Goal: Task Accomplishment & Management: Manage account settings

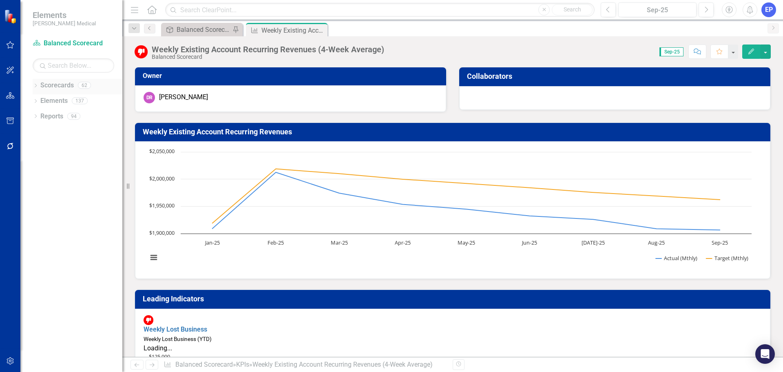
click at [33, 85] on icon "Dropdown" at bounding box center [36, 86] width 6 height 4
click at [31, 113] on div "Dropdown" at bounding box center [27, 116] width 6 height 7
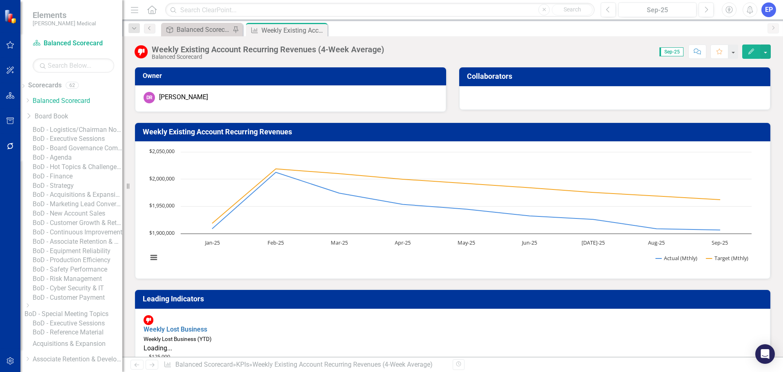
click at [67, 144] on link "BoD - Executive Sessions" at bounding box center [78, 138] width 90 height 9
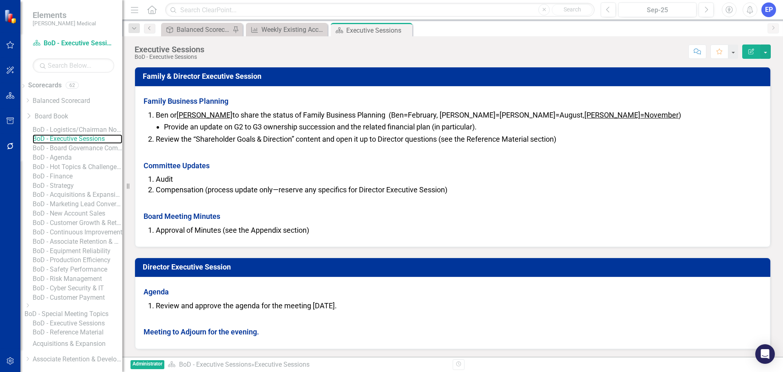
scroll to position [217, 0]
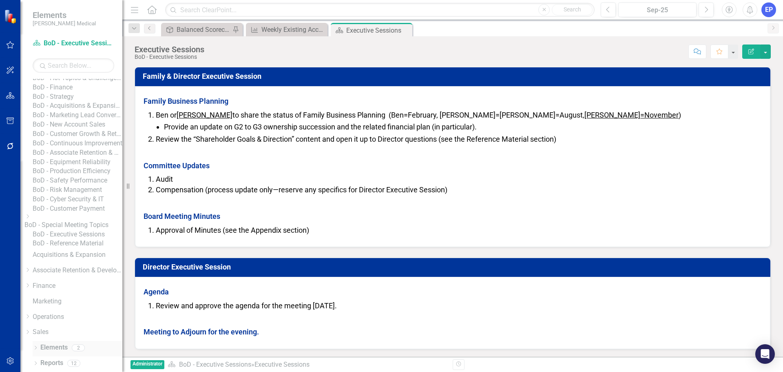
click at [53, 345] on link "Elements" at bounding box center [53, 347] width 27 height 9
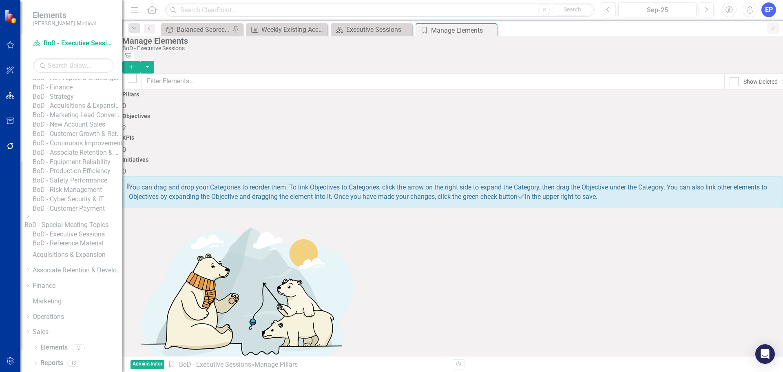
click at [376, 113] on h4 "Objectives" at bounding box center [452, 116] width 661 height 6
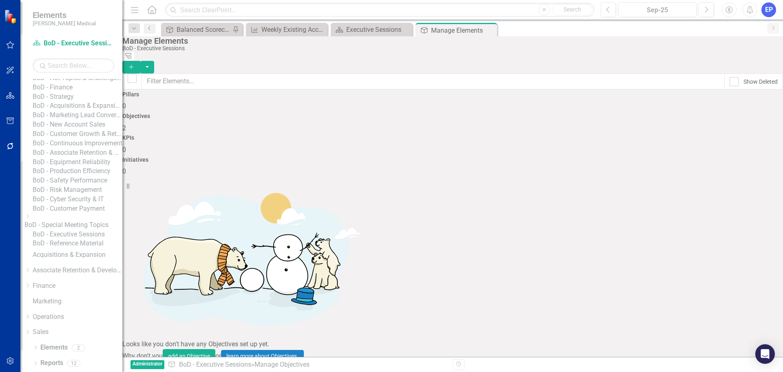
click at [242, 371] on link "Family & Director Executive Session" at bounding box center [189, 377] width 105 height 8
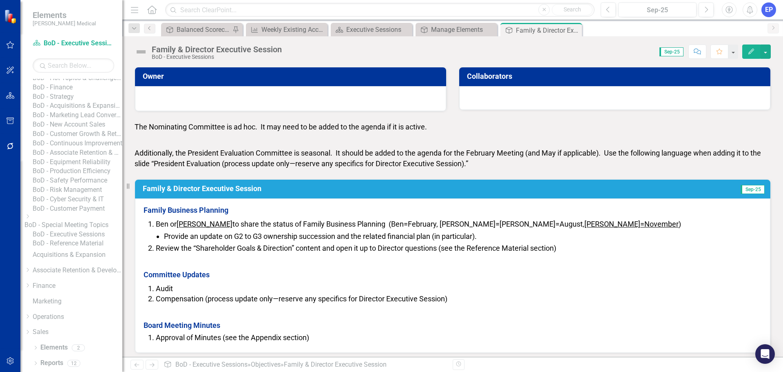
click at [197, 238] on span "Provide an update on G2 to G3 ownership succession and the related financial pl…" at bounding box center [320, 236] width 313 height 9
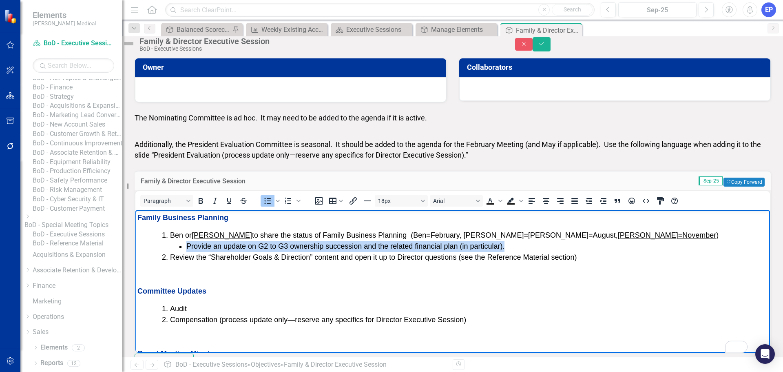
drag, startPoint x: 514, startPoint y: 247, endPoint x: 187, endPoint y: 246, distance: 327.2
click at [187, 246] on li "Provide an update on G2 to G3 ownership succession and the related financial pl…" at bounding box center [477, 246] width 582 height 11
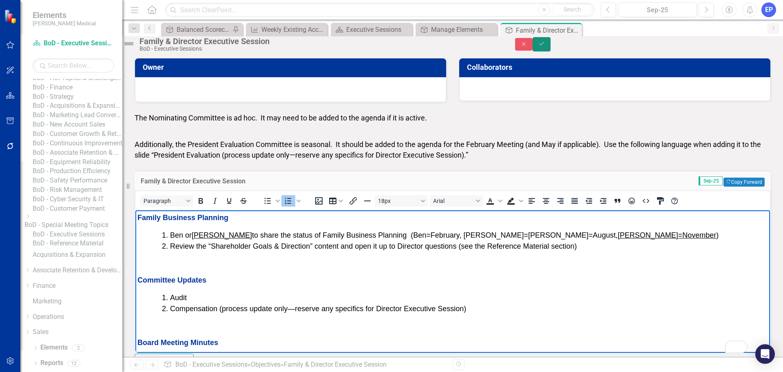
click at [551, 51] on button "Save" at bounding box center [542, 44] width 18 height 14
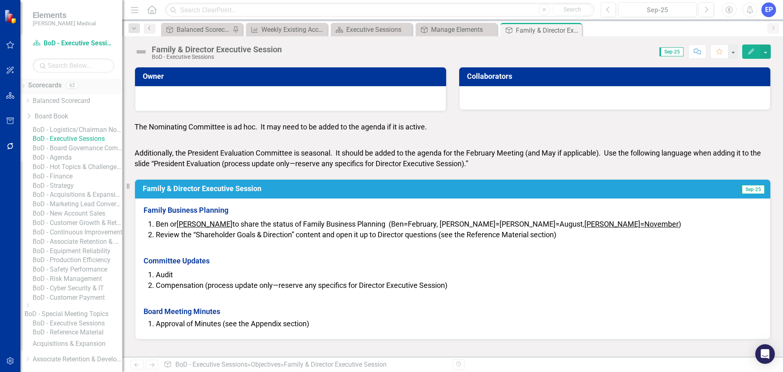
click at [49, 86] on link "Scorecards" at bounding box center [44, 85] width 33 height 9
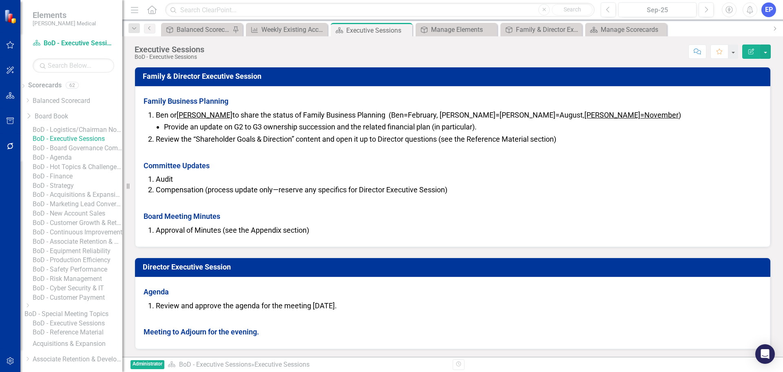
click at [172, 75] on h3 "Family & Director Executive Session" at bounding box center [454, 76] width 623 height 8
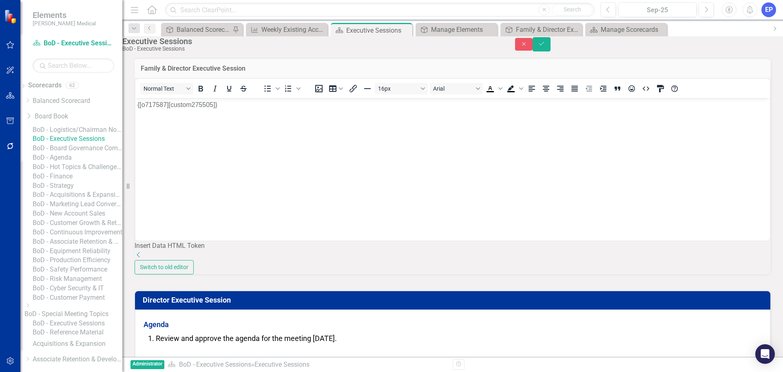
drag, startPoint x: 247, startPoint y: 78, endPoint x: 146, endPoint y: 76, distance: 101.6
click at [143, 72] on h3 "Family & Director Executive Session" at bounding box center [453, 68] width 624 height 7
click at [533, 51] on button "Close" at bounding box center [524, 44] width 18 height 13
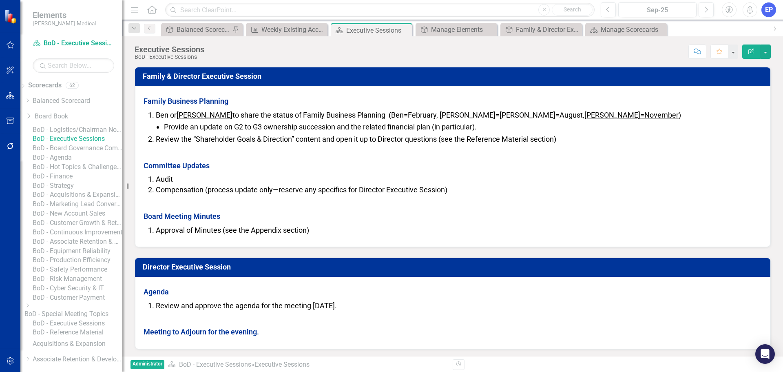
click at [88, 144] on link "BoD - Executive Sessions" at bounding box center [78, 138] width 90 height 9
click at [753, 50] on icon "Edit Report" at bounding box center [751, 52] width 7 height 6
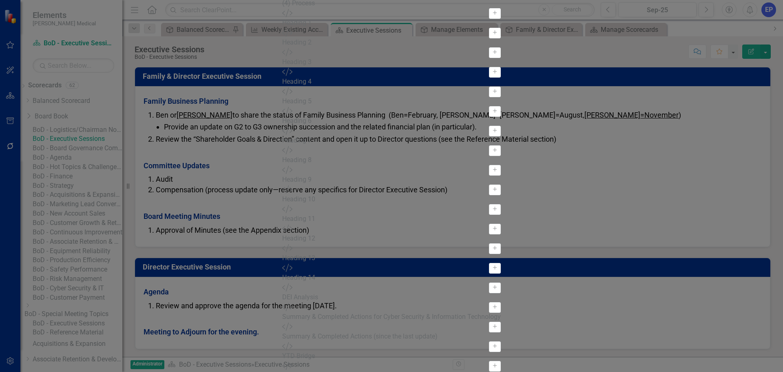
type input "Family & Director Executive Session"
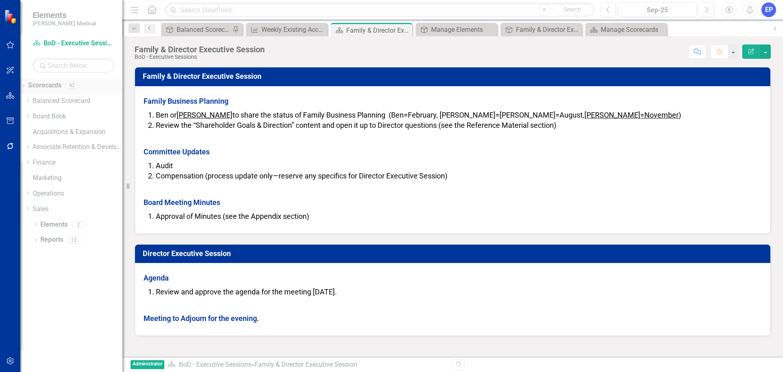
click at [49, 85] on link "Scorecards" at bounding box center [44, 85] width 33 height 9
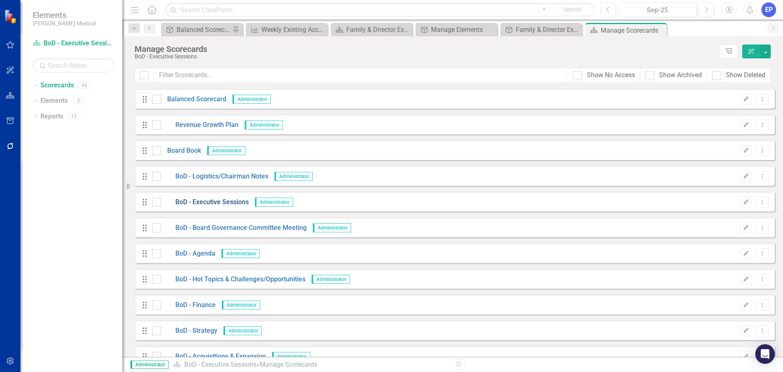
click at [240, 202] on link "BoD - Executive Sessions" at bounding box center [205, 201] width 88 height 9
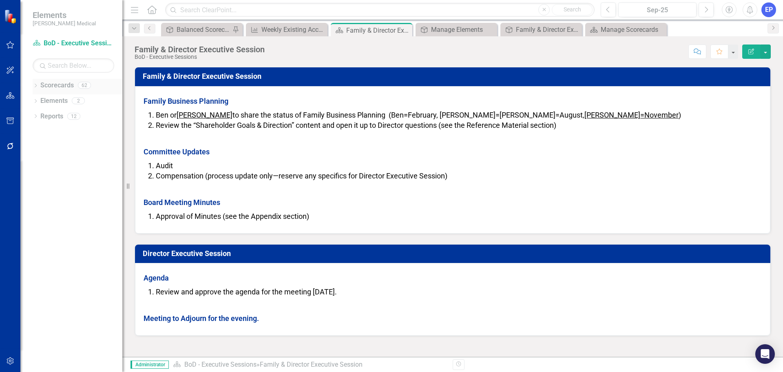
click at [44, 85] on link "Scorecards" at bounding box center [56, 85] width 33 height 9
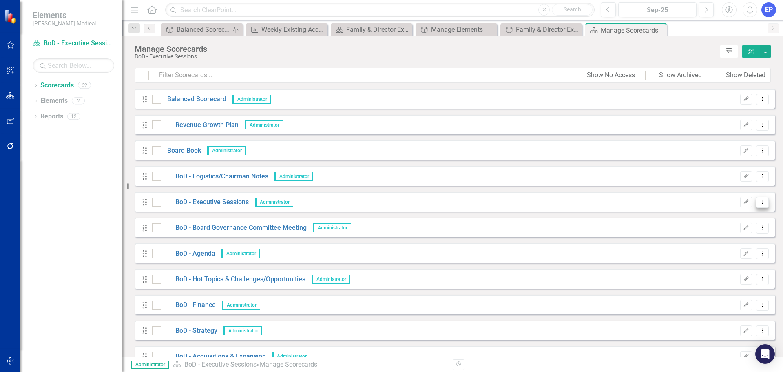
click at [759, 202] on icon "Dropdown Menu" at bounding box center [762, 201] width 7 height 5
click at [225, 202] on link "BoD - Executive Sessions" at bounding box center [205, 201] width 88 height 9
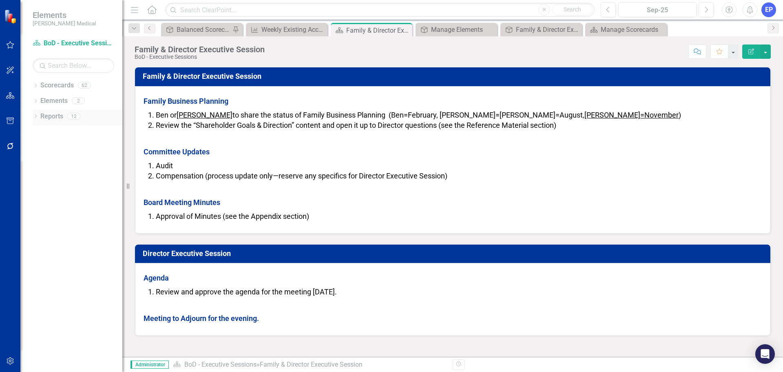
click at [36, 116] on icon "Dropdown" at bounding box center [36, 117] width 6 height 4
click at [38, 130] on icon "Dropdown" at bounding box center [38, 130] width 4 height 6
click at [35, 84] on icon "Dropdown" at bounding box center [36, 86] width 6 height 4
click at [37, 85] on icon at bounding box center [35, 85] width 4 height 2
click at [56, 85] on link "Scorecards" at bounding box center [56, 85] width 33 height 9
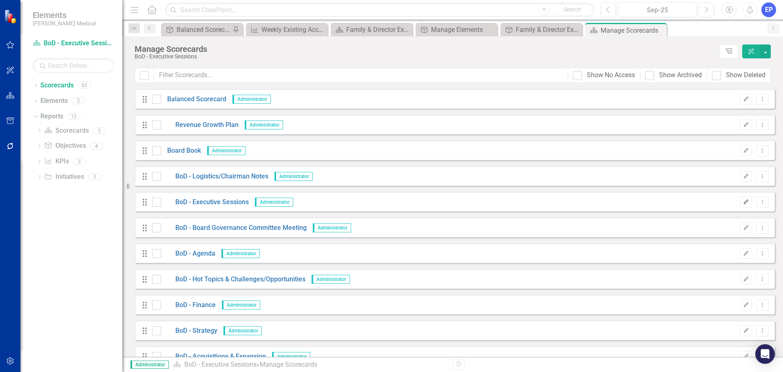
click at [743, 201] on icon "Edit" at bounding box center [746, 201] width 6 height 5
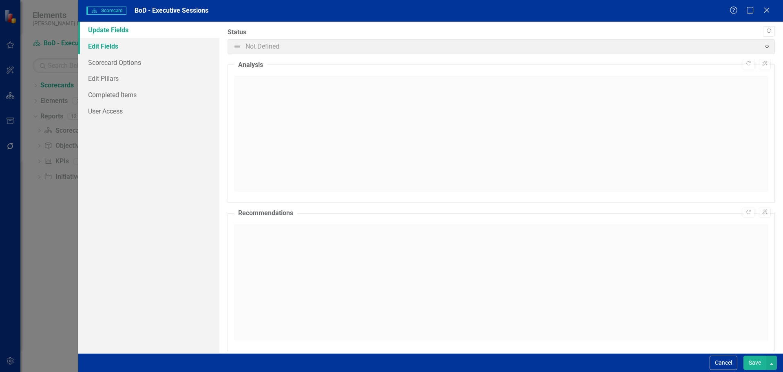
click at [142, 53] on link "Edit Fields" at bounding box center [148, 46] width 141 height 16
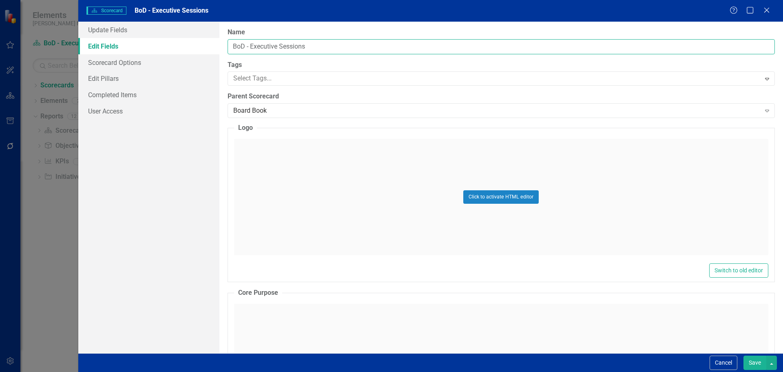
click at [251, 46] on input "BoD - Executive Sessions" at bounding box center [502, 46] width 548 height 15
click at [359, 45] on input "BoD - Family & Director Executive Sessions" at bounding box center [502, 46] width 548 height 15
type input "BoD - Family & Director Executive Session"
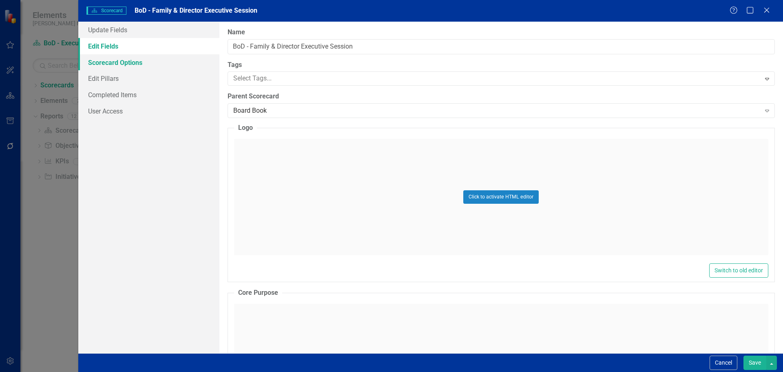
click at [148, 63] on link "Scorecard Options" at bounding box center [148, 62] width 141 height 16
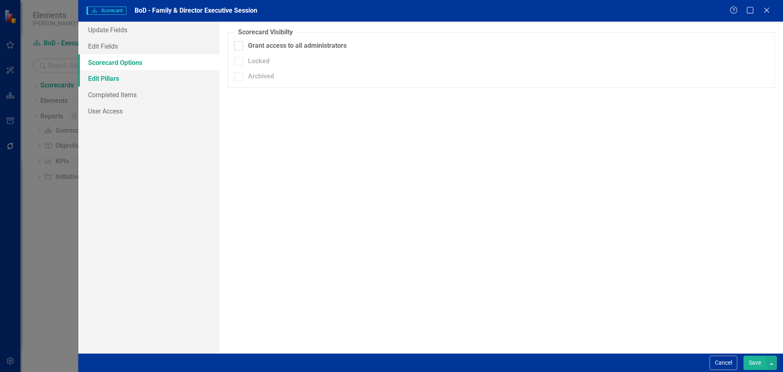
click at [143, 79] on link "Edit Pillars" at bounding box center [148, 78] width 141 height 16
click at [137, 95] on link "Completed Items" at bounding box center [148, 94] width 141 height 16
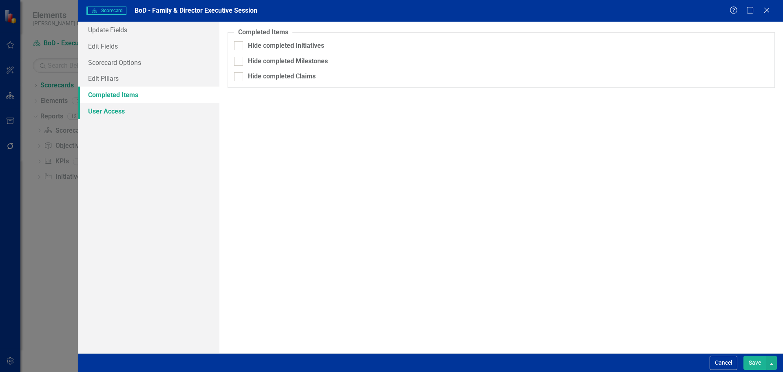
click at [130, 108] on link "User Access" at bounding box center [148, 111] width 141 height 16
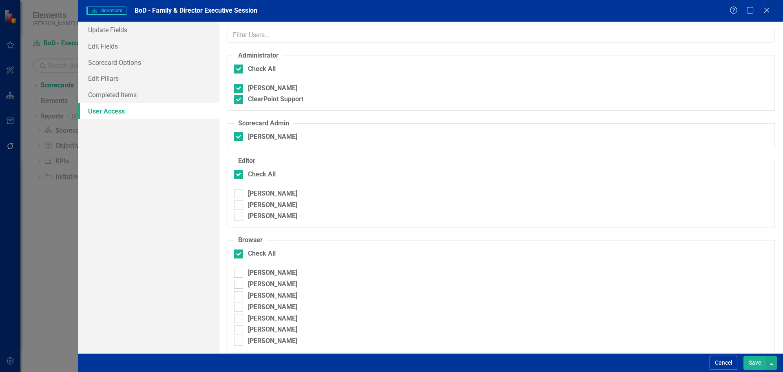
checkbox input "false"
click at [120, 29] on link "Update Fields" at bounding box center [148, 30] width 141 height 16
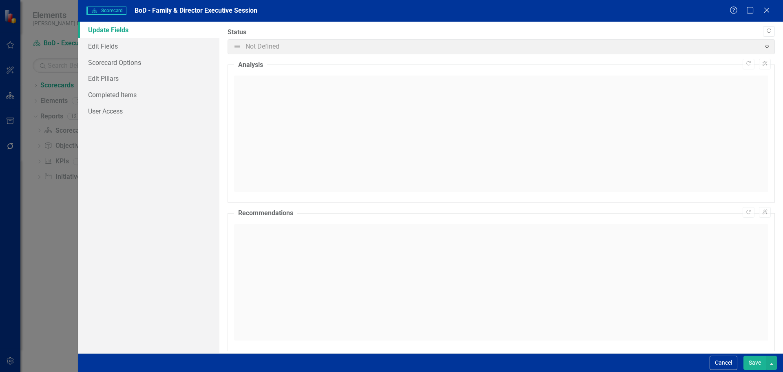
click at [749, 360] on button "Save" at bounding box center [755, 362] width 23 height 14
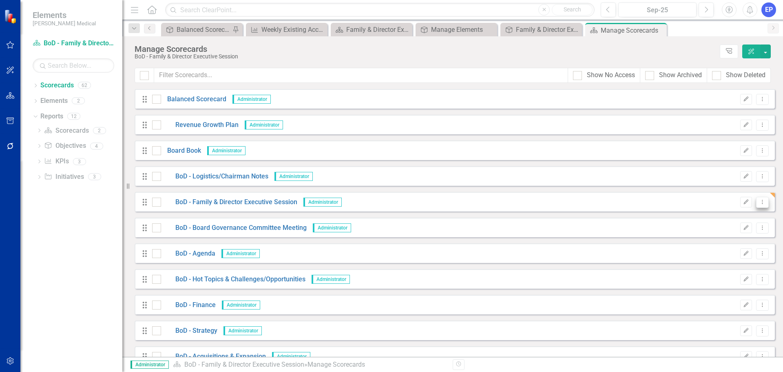
click at [759, 202] on icon "Dropdown Menu" at bounding box center [762, 201] width 7 height 5
click at [724, 230] on link "Copy Duplicate Scorecard" at bounding box center [717, 230] width 90 height 15
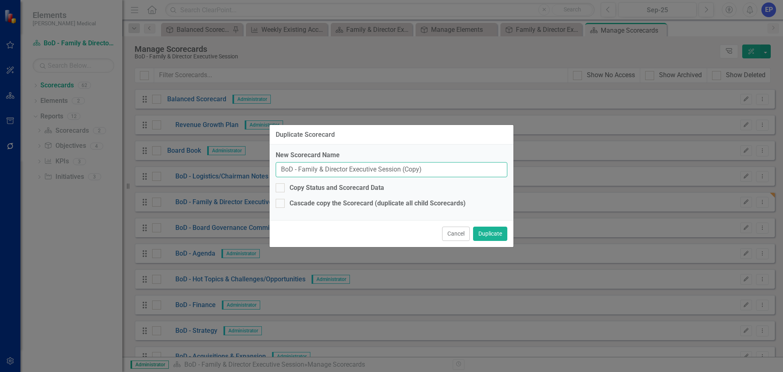
drag, startPoint x: 324, startPoint y: 169, endPoint x: 300, endPoint y: 168, distance: 24.5
click at [300, 168] on input "BoD - Family & Director Executive Session (Copy)" at bounding box center [392, 169] width 232 height 15
click at [396, 170] on input "BoD - Director Executive Session (Copy)" at bounding box center [392, 169] width 232 height 15
type input "BoD - Director Executive Session"
click at [346, 188] on div "Copy Status and Scorecard Data" at bounding box center [337, 187] width 95 height 9
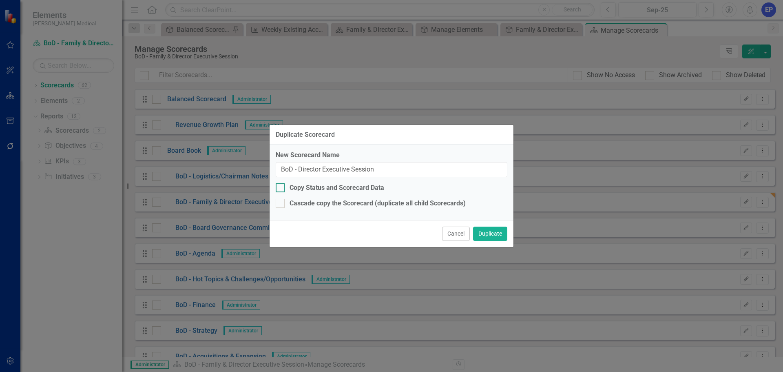
click at [281, 188] on input "Copy Status and Scorecard Data" at bounding box center [278, 185] width 5 height 5
drag, startPoint x: 484, startPoint y: 233, endPoint x: 469, endPoint y: 193, distance: 42.0
click at [469, 193] on form "Duplicate Scorecard New Scorecard Name BoD - Director Executive Session Copy St…" at bounding box center [392, 186] width 244 height 122
click at [368, 184] on div "Copy Status and Scorecard Data" at bounding box center [337, 187] width 95 height 9
click at [281, 184] on input "Copy Status and Scorecard Data" at bounding box center [278, 185] width 5 height 5
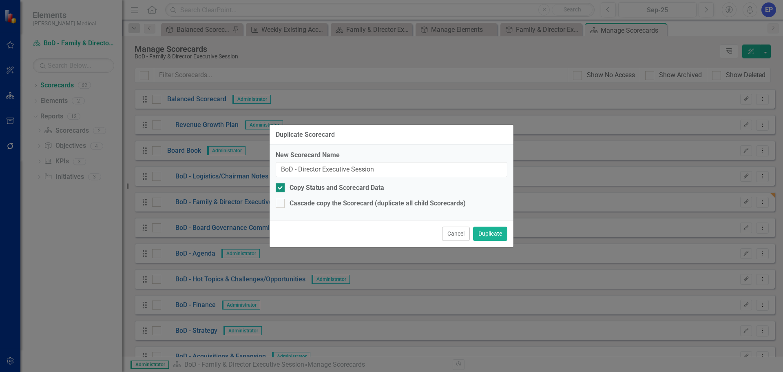
checkbox input "false"
click at [480, 232] on button "Duplicate" at bounding box center [490, 233] width 34 height 14
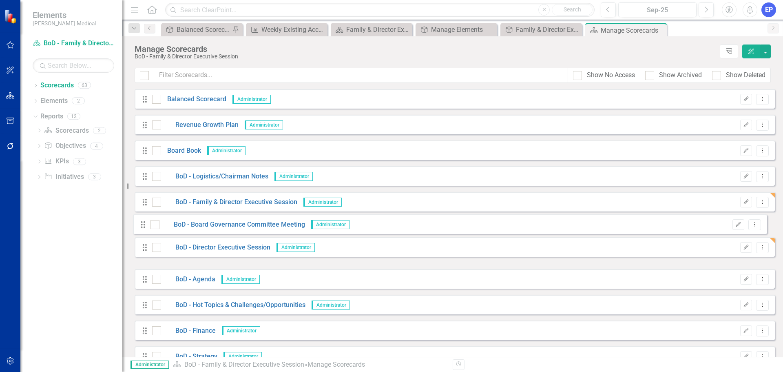
drag, startPoint x: 147, startPoint y: 254, endPoint x: 146, endPoint y: 225, distance: 29.0
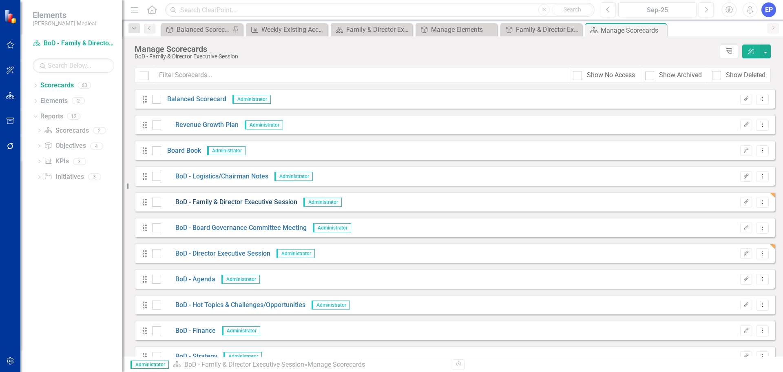
click at [211, 201] on link "BoD - Family & Director Executive Session" at bounding box center [229, 201] width 136 height 9
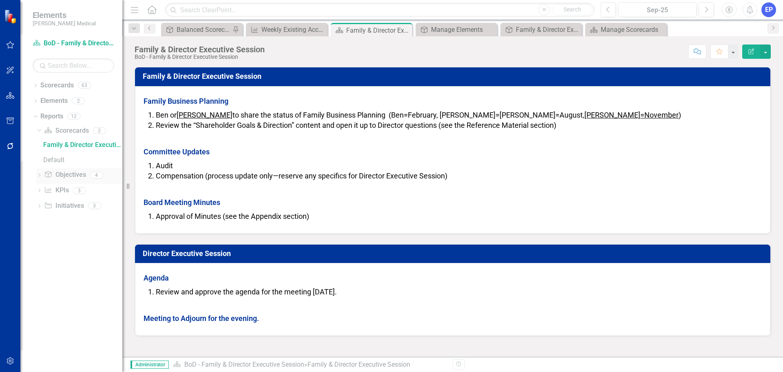
click at [81, 175] on link "Objective Objectives" at bounding box center [65, 174] width 42 height 9
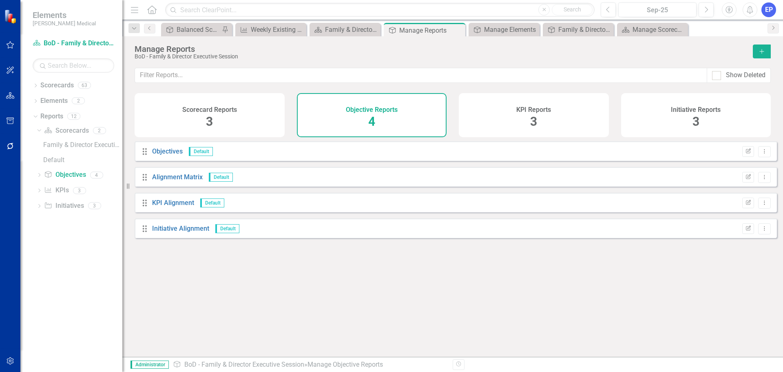
click at [569, 123] on div "KPI Reports 3" at bounding box center [534, 115] width 150 height 44
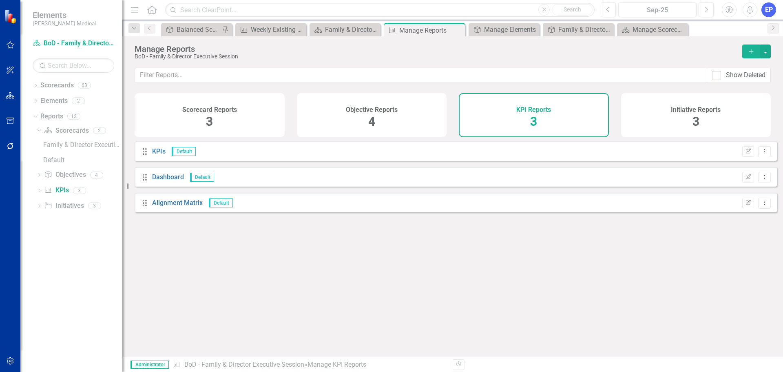
click at [385, 121] on div "Objective Reports 4" at bounding box center [372, 115] width 150 height 44
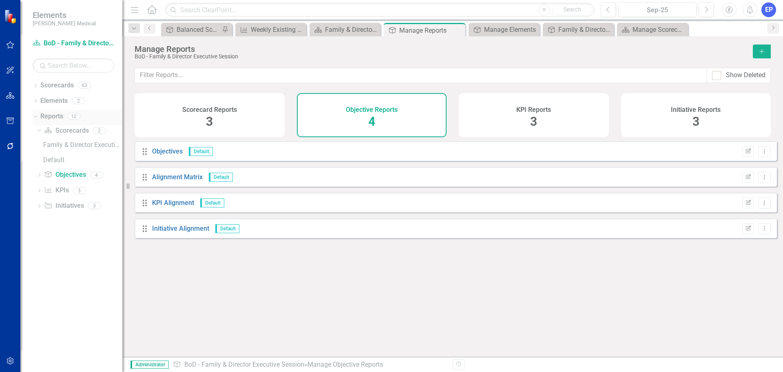
click at [34, 115] on icon "Dropdown" at bounding box center [34, 116] width 4 height 6
click at [36, 101] on icon "Dropdown" at bounding box center [36, 102] width 6 height 4
click at [62, 117] on link "Objective Objectives" at bounding box center [65, 116] width 42 height 9
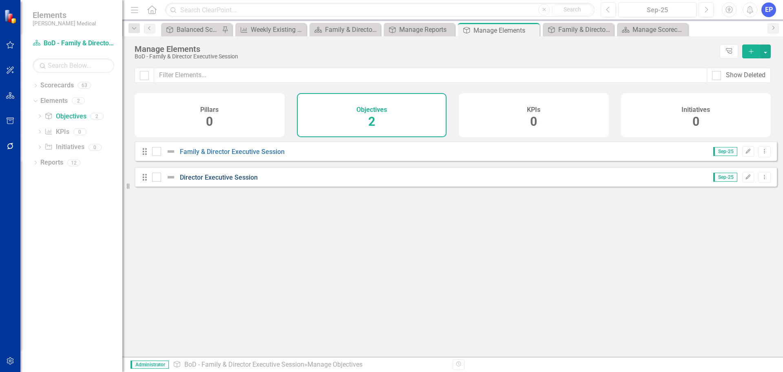
click at [221, 181] on link "Director Executive Session" at bounding box center [219, 177] width 78 height 8
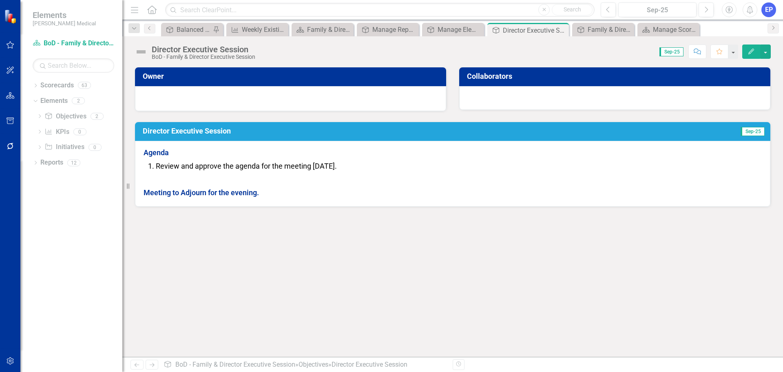
click at [221, 186] on p "Meeting to Adjourn for the evening." at bounding box center [453, 192] width 618 height 12
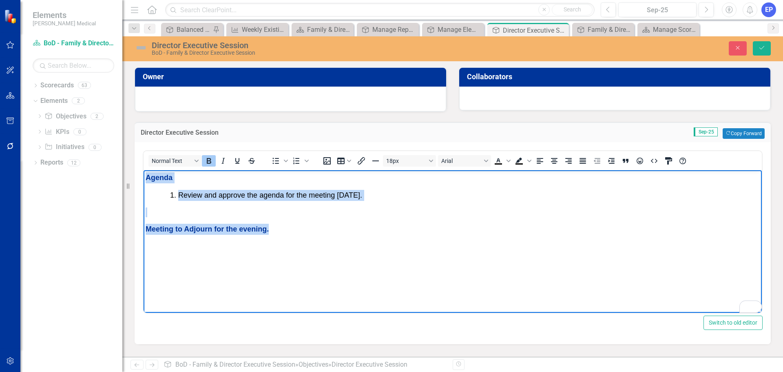
drag, startPoint x: 145, startPoint y: 177, endPoint x: 304, endPoint y: 250, distance: 174.9
click at [304, 250] on body "Agenda Review and approve the agenda for the meeting [DATE]. Meeting to [GEOGRA…" at bounding box center [453, 231] width 618 height 122
copy body "Agenda Review and approve the agenda for the meeting [DATE]. Meeting to [GEOGRA…"
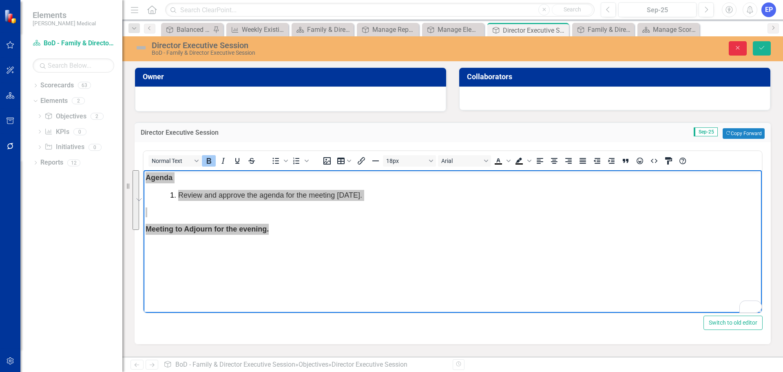
click at [740, 48] on icon "Close" at bounding box center [737, 48] width 7 height 6
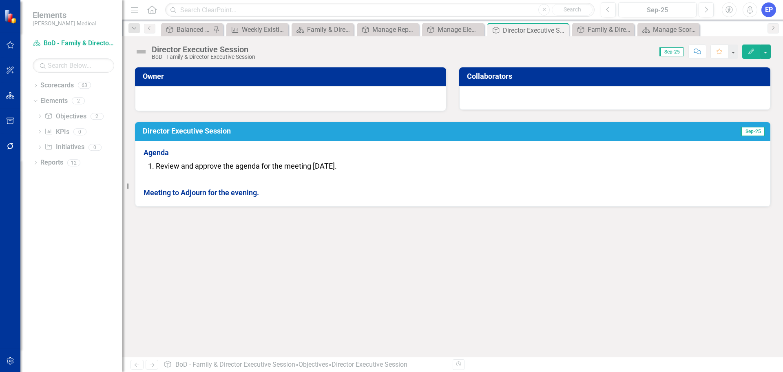
click at [221, 164] on span "Review and approve the agenda for the meeting [DATE]." at bounding box center [246, 166] width 181 height 9
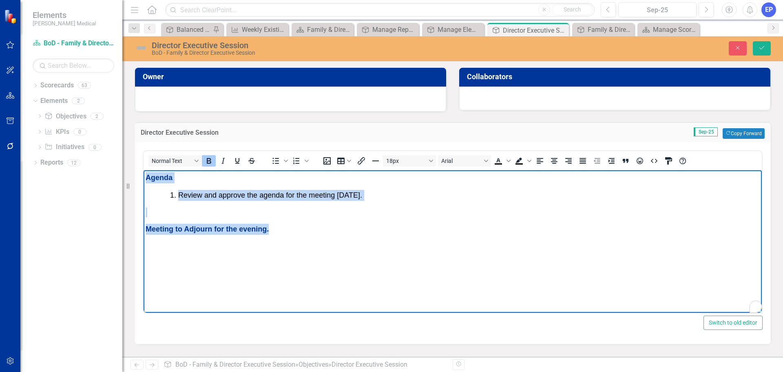
drag, startPoint x: 147, startPoint y: 179, endPoint x: 298, endPoint y: 244, distance: 164.5
click at [298, 244] on body "Agenda Review and approve the agenda for the meeting [DATE]. Meeting to [GEOGRA…" at bounding box center [453, 231] width 618 height 122
copy body "Agenda Review and approve the agenda for the meeting [DATE]. Meeting to [GEOGRA…"
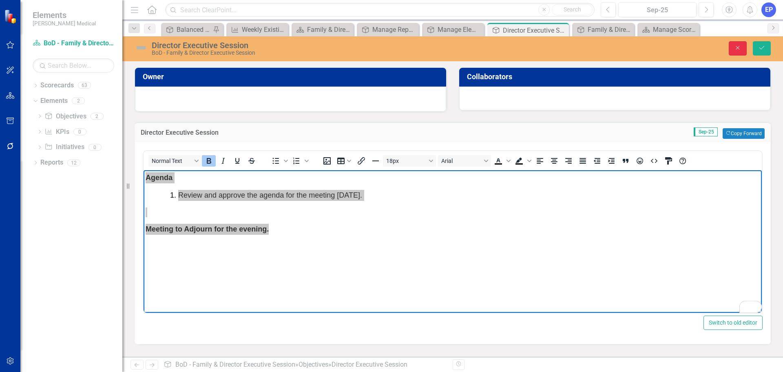
click at [738, 47] on icon "button" at bounding box center [738, 48] width 4 height 4
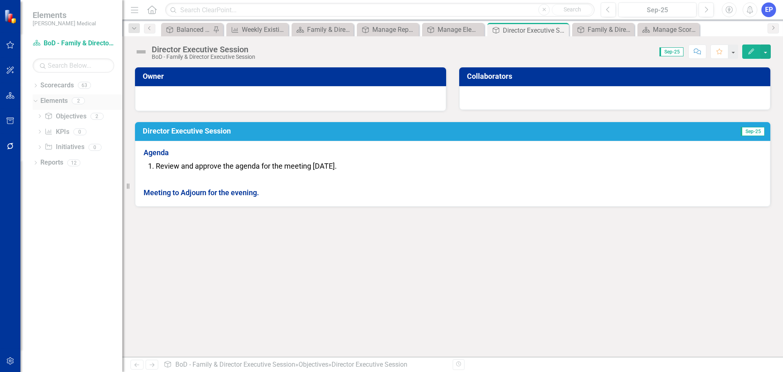
click at [34, 103] on icon "Dropdown" at bounding box center [34, 101] width 4 height 6
click at [35, 85] on icon "Dropdown" at bounding box center [36, 86] width 6 height 4
click at [40, 117] on icon "Dropdown" at bounding box center [40, 115] width 6 height 5
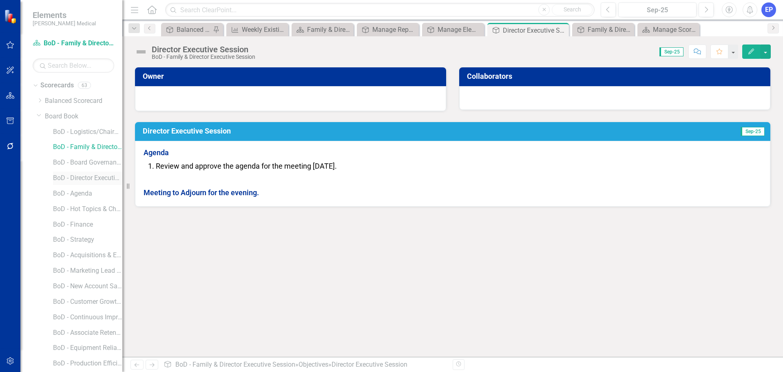
click at [70, 176] on link "BoD - Director Executive Session" at bounding box center [87, 177] width 69 height 9
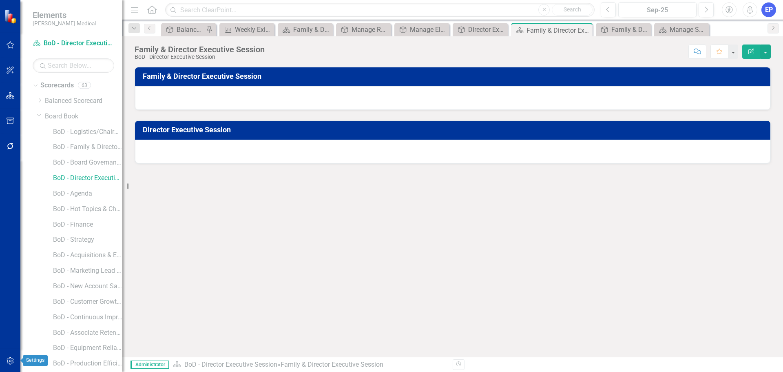
click at [8, 361] on icon "button" at bounding box center [10, 360] width 7 height 7
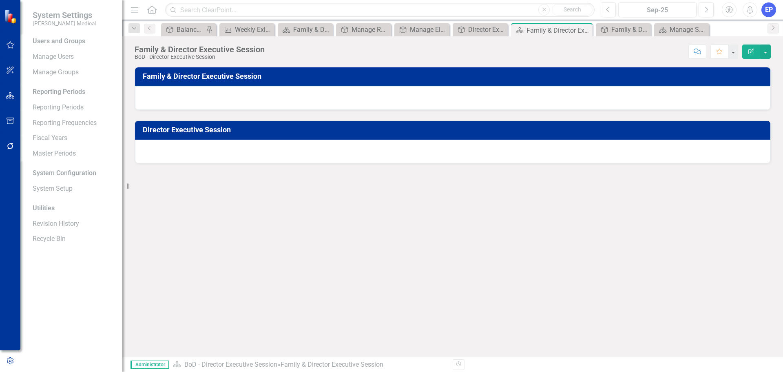
click at [11, 98] on icon "button" at bounding box center [10, 95] width 9 height 7
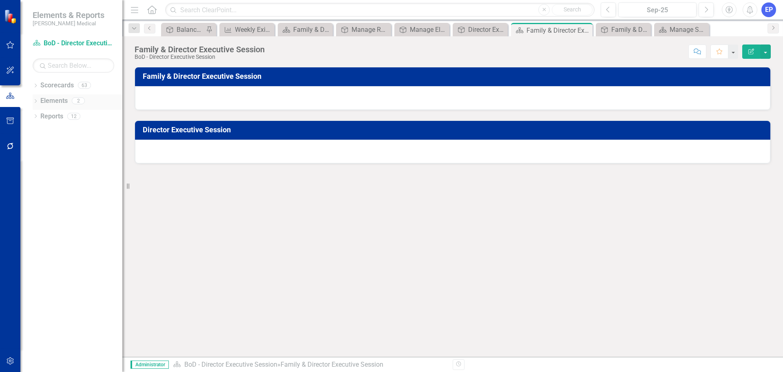
click at [35, 101] on icon "Dropdown" at bounding box center [36, 102] width 6 height 4
click at [57, 115] on link "Objective Objectives" at bounding box center [65, 116] width 42 height 9
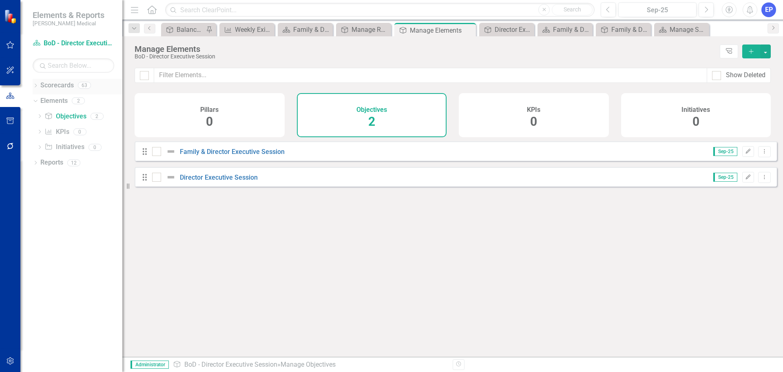
click at [34, 84] on icon "Dropdown" at bounding box center [36, 86] width 6 height 4
click at [39, 116] on icon "Dropdown" at bounding box center [40, 115] width 6 height 5
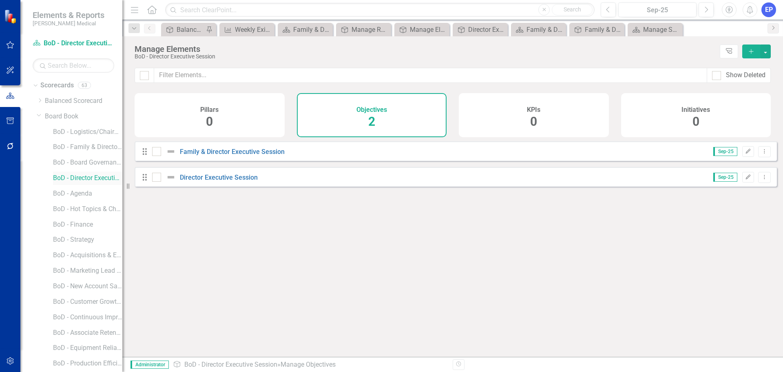
click at [64, 178] on link "BoD - Director Executive Session" at bounding box center [87, 177] width 69 height 9
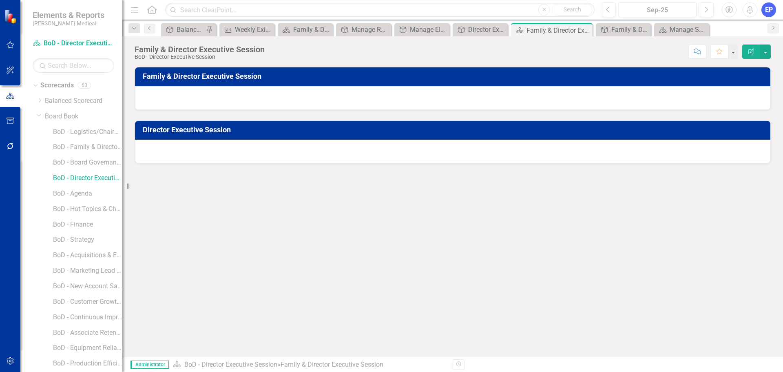
click at [749, 53] on icon "Edit Report" at bounding box center [751, 52] width 7 height 6
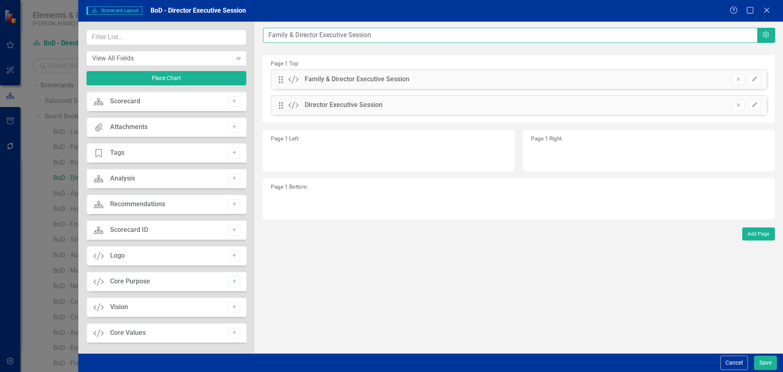
drag, startPoint x: 295, startPoint y: 34, endPoint x: 254, endPoint y: 34, distance: 40.8
click at [254, 34] on div "View All Fields Expand Place Chart Scorecard Scorecard Add Attachments Attachme…" at bounding box center [430, 187] width 705 height 331
type input "Director Executive Session"
click at [737, 80] on icon "Remove" at bounding box center [739, 79] width 6 height 5
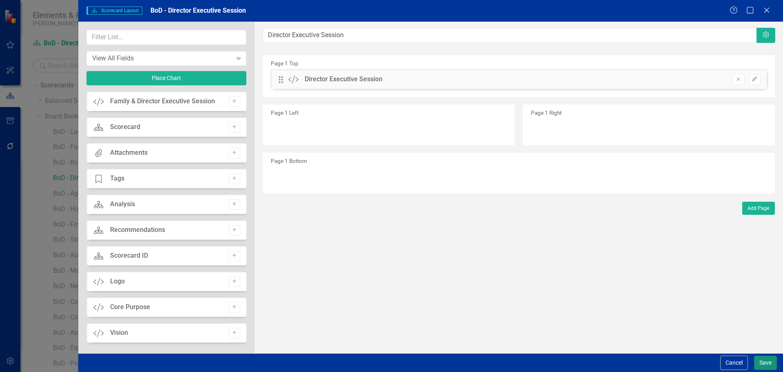
click at [761, 359] on button "Save" at bounding box center [765, 362] width 23 height 14
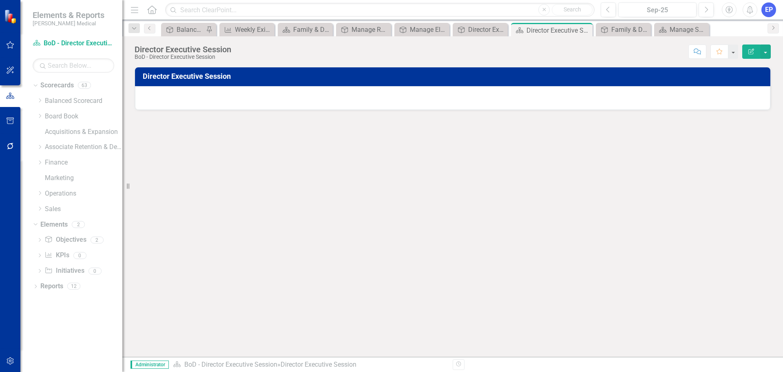
click at [377, 100] on div at bounding box center [453, 98] width 636 height 24
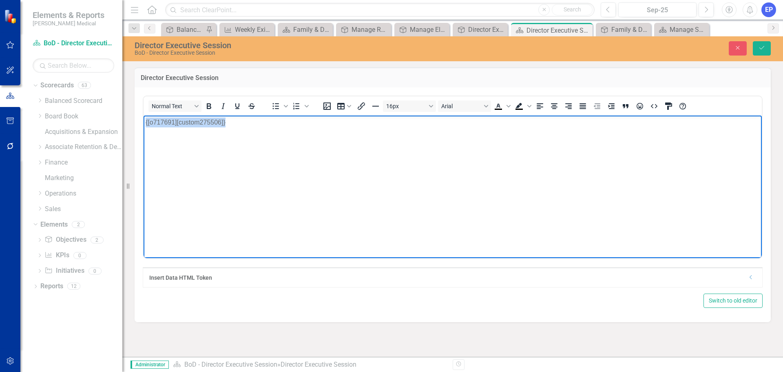
drag, startPoint x: 275, startPoint y: 132, endPoint x: 75, endPoint y: 116, distance: 200.5
click at [144, 116] on html "{[o717691][custom275506]}" at bounding box center [453, 176] width 618 height 122
click at [751, 276] on icon "Dropdown" at bounding box center [751, 277] width 6 height 5
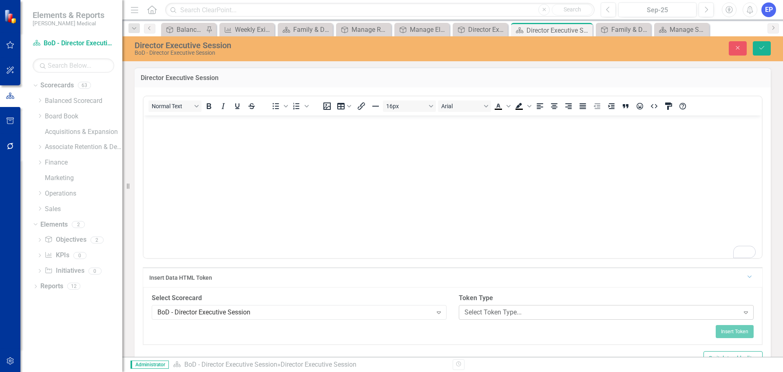
click at [472, 310] on div "Select Token Type..." at bounding box center [602, 311] width 275 height 9
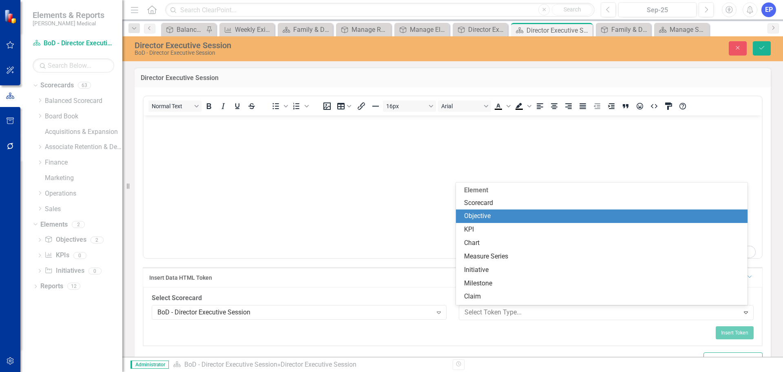
click at [469, 216] on div "Objective" at bounding box center [603, 215] width 279 height 9
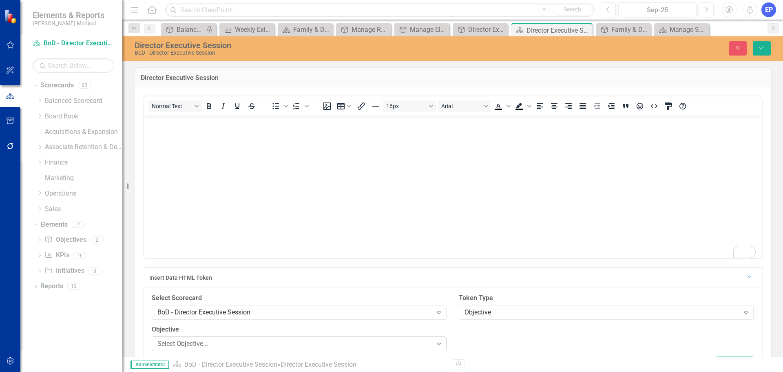
click at [346, 347] on div "Select Objective..." at bounding box center [294, 343] width 275 height 9
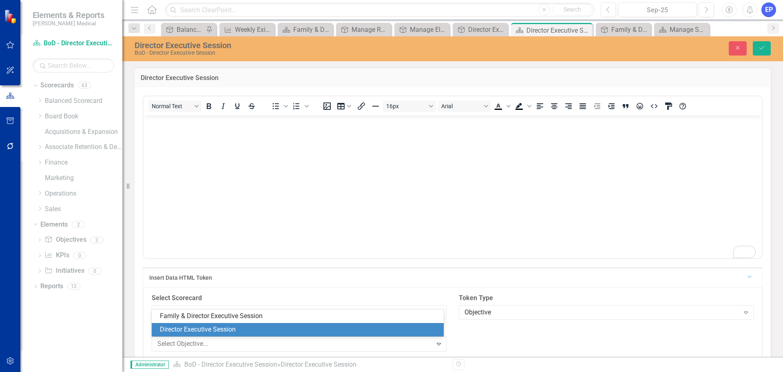
click at [306, 326] on div "Director Executive Session" at bounding box center [299, 329] width 279 height 9
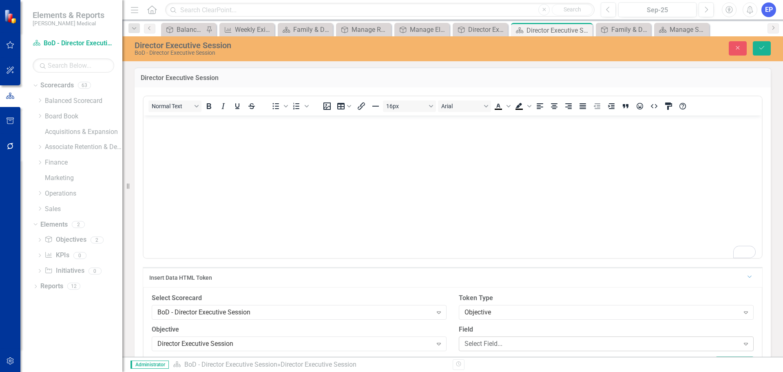
click at [477, 339] on div "Select Field..." at bounding box center [602, 343] width 275 height 9
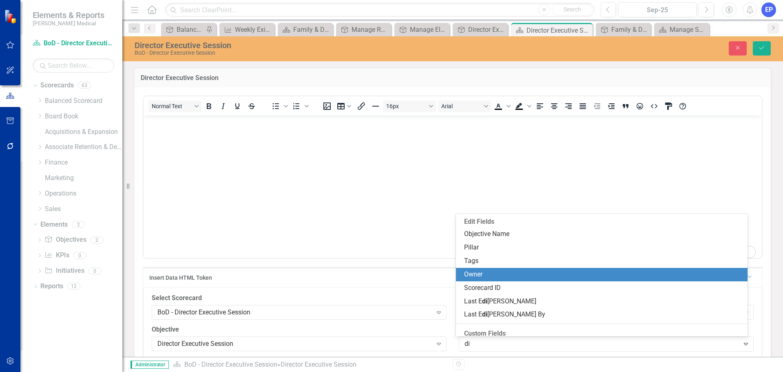
type input "dir"
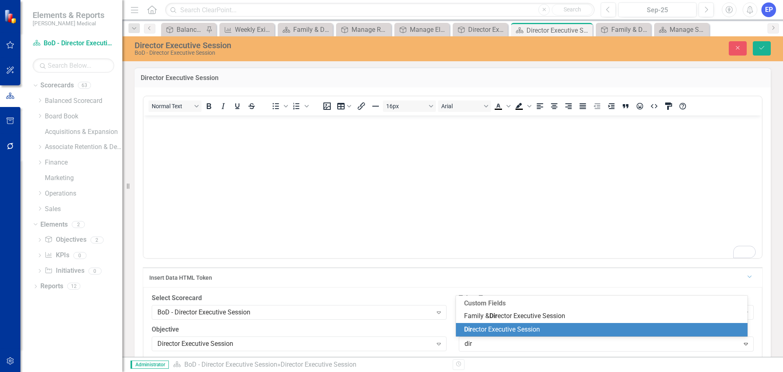
click at [479, 329] on span "Dir ector Executive Session" at bounding box center [502, 329] width 76 height 8
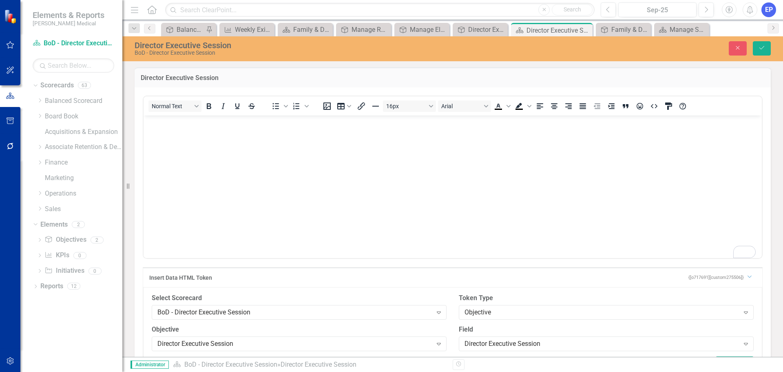
scroll to position [41, 0]
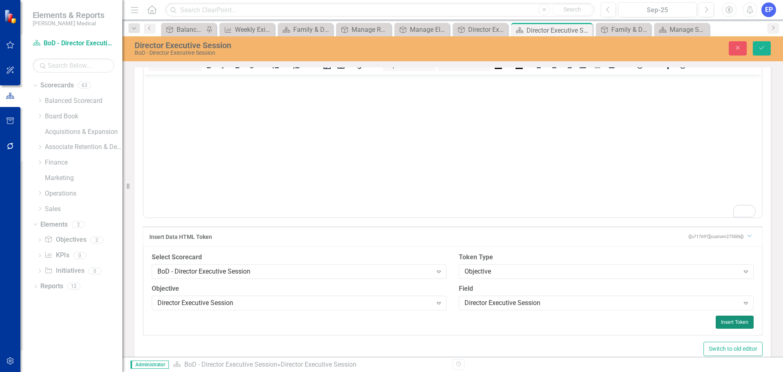
click at [725, 323] on button "Insert Token" at bounding box center [735, 321] width 38 height 13
click at [765, 48] on icon "Save" at bounding box center [761, 48] width 7 height 6
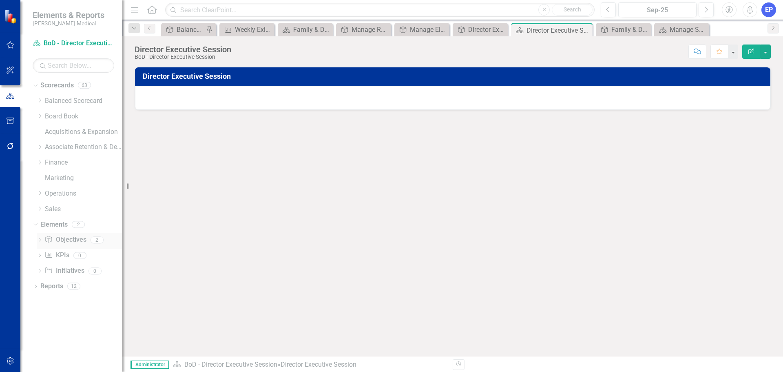
click at [62, 239] on link "Objective Objectives" at bounding box center [65, 239] width 42 height 9
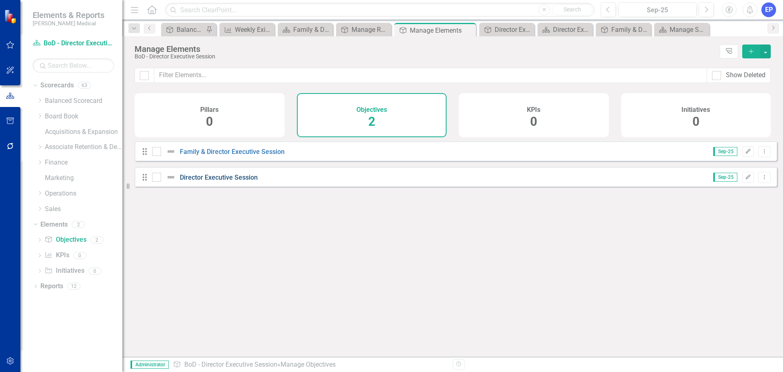
click at [222, 181] on link "Director Executive Session" at bounding box center [219, 177] width 78 height 8
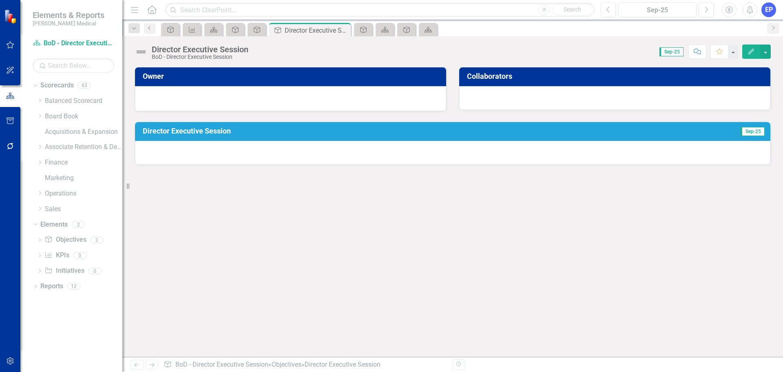
click at [230, 156] on div at bounding box center [453, 153] width 636 height 24
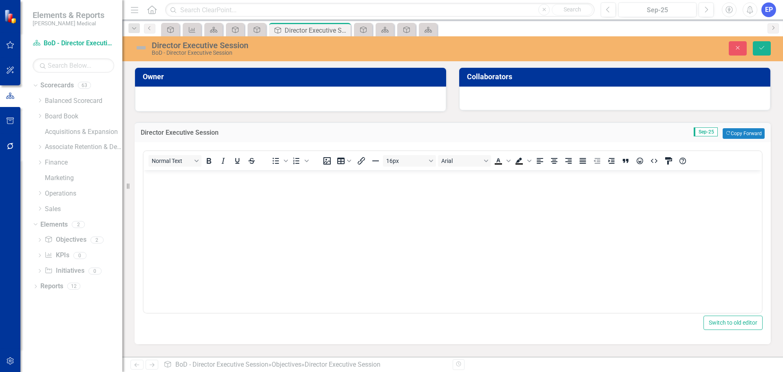
click at [239, 204] on body "Rich Text Area. Press ALT-0 for help." at bounding box center [453, 231] width 618 height 122
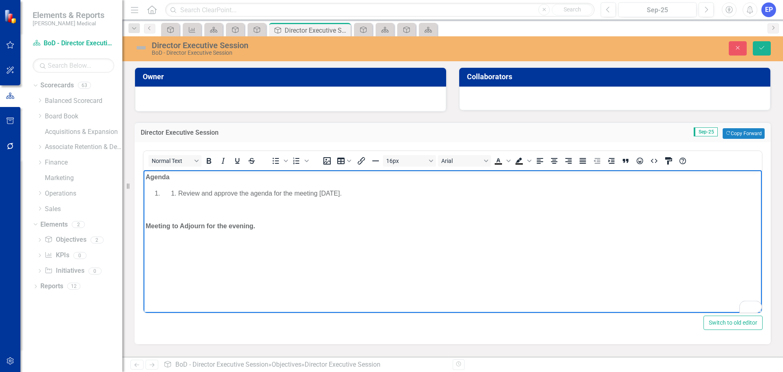
click at [173, 175] on p "Agenda" at bounding box center [453, 177] width 614 height 10
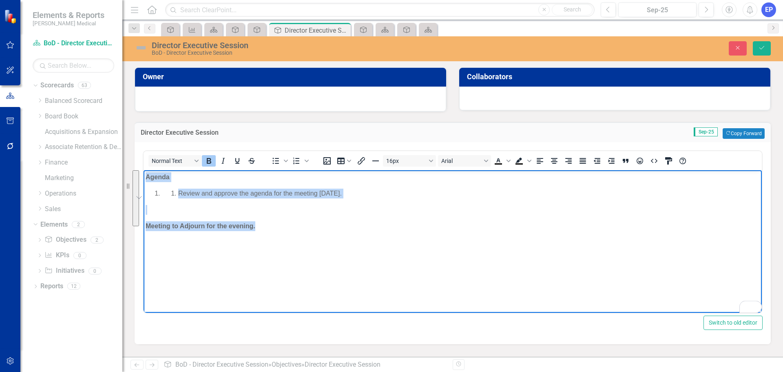
drag, startPoint x: 257, startPoint y: 225, endPoint x: 280, endPoint y: 341, distance: 118.6
click at [144, 170] on html "Agenda Review and approve the agenda for the meeting [DATE]. Meeting to [GEOGRA…" at bounding box center [453, 231] width 618 height 122
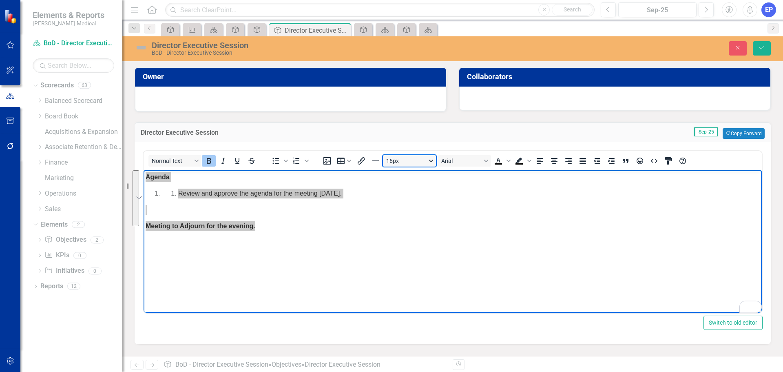
click at [411, 160] on button "16px" at bounding box center [409, 160] width 53 height 11
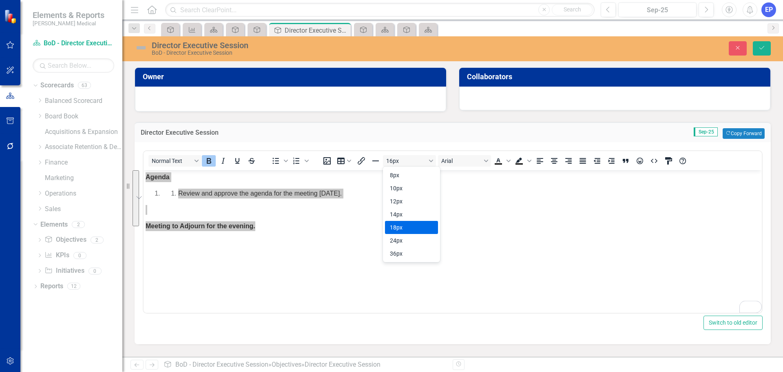
click at [406, 227] on div "18px" at bounding box center [406, 227] width 32 height 10
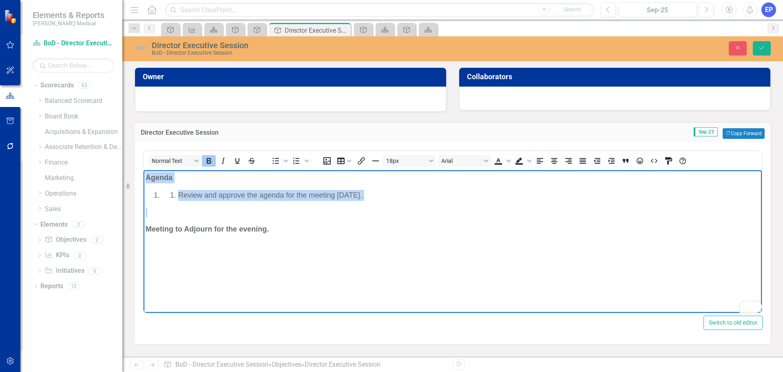
click at [219, 178] on p "Agenda" at bounding box center [453, 177] width 614 height 11
drag, startPoint x: 199, startPoint y: 177, endPoint x: 135, endPoint y: 176, distance: 64.1
click at [144, 176] on html "Agenda Review and approve the agenda for the meeting [DATE]. Meeting to [GEOGRA…" at bounding box center [453, 231] width 618 height 122
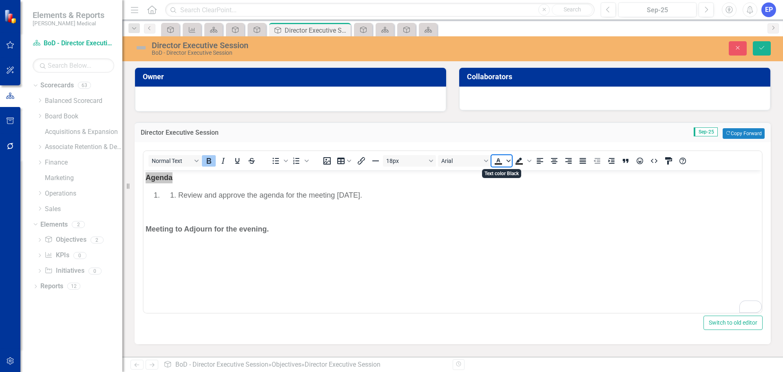
click at [507, 160] on icon "Text color Black" at bounding box center [509, 161] width 4 height 2
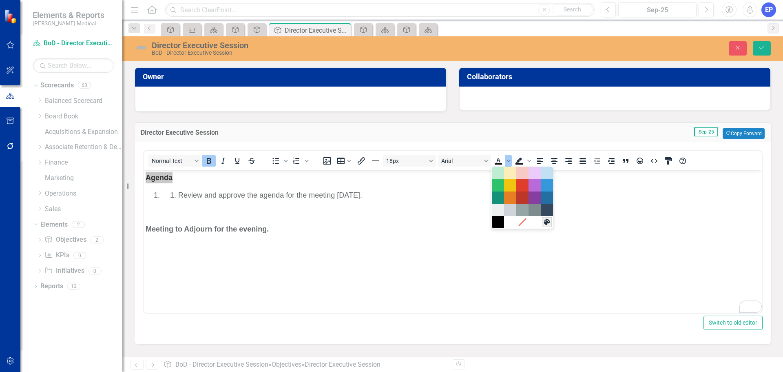
click at [547, 219] on icon "Custom color" at bounding box center [547, 222] width 6 height 6
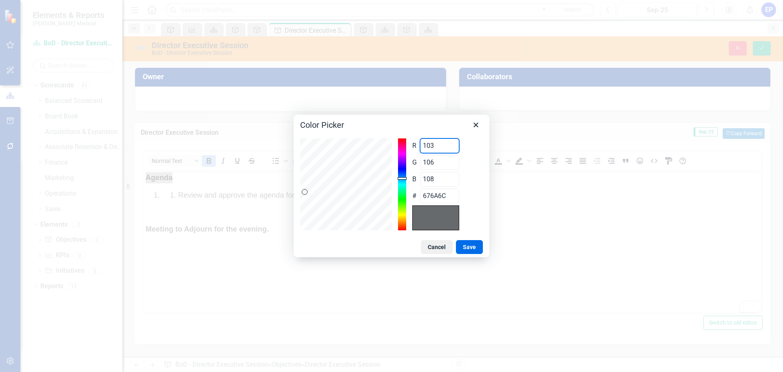
click at [367, 149] on div "R 103 Range 0 to 255 G 106 Range 0 to 255 B 108 Range 0 to 255 # 676A6C" at bounding box center [391, 184] width 183 height 92
type input "0"
type input "006A6C"
type input "0"
type input "5"
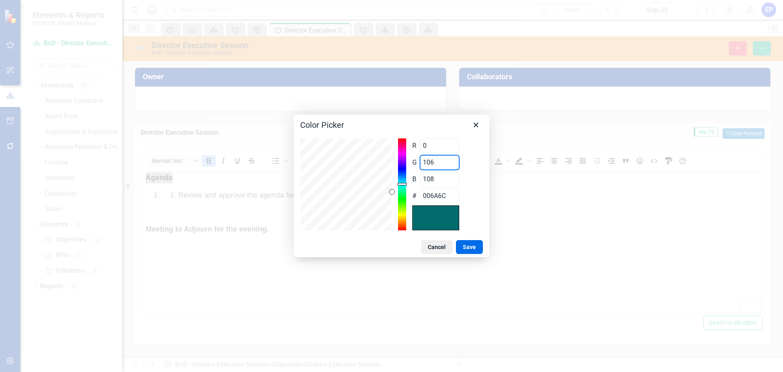
type input "00056C"
type input "53"
type input "00356C"
type input "53"
type input "1"
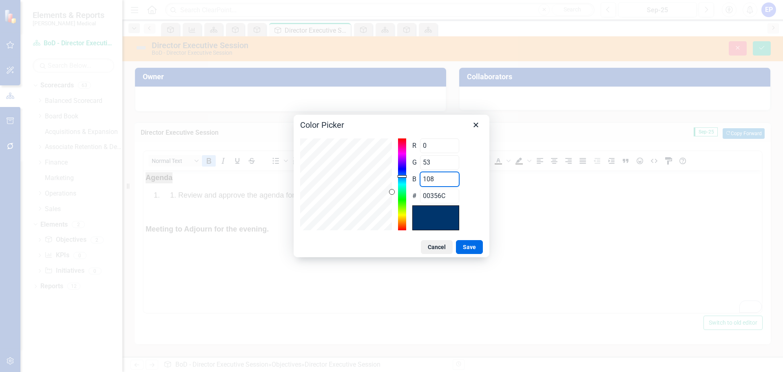
type input "003501"
type input "15"
type input "00350F"
type input "154"
type input "00359A"
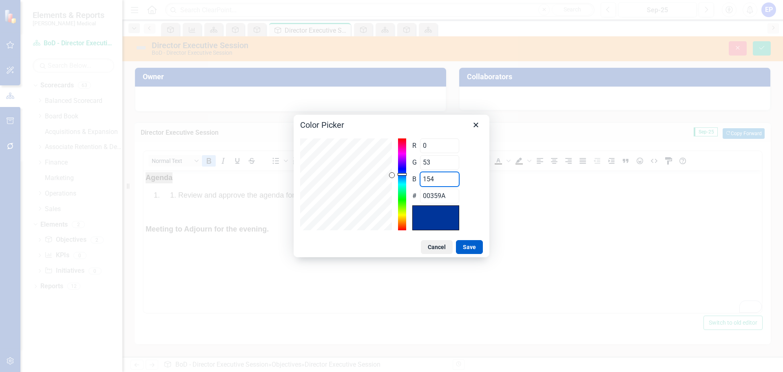
click at [472, 242] on button "Save" at bounding box center [469, 247] width 27 height 14
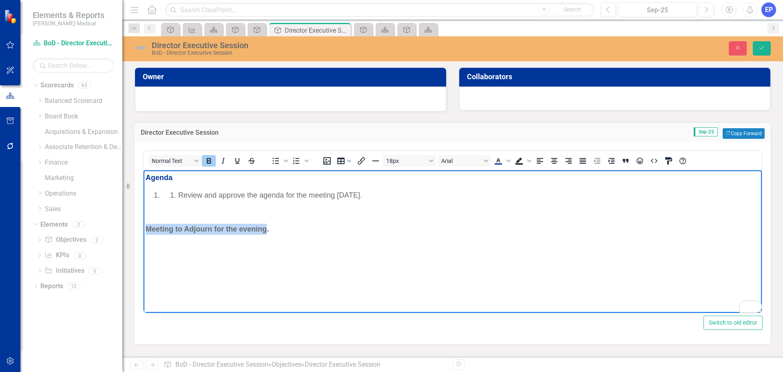
drag, startPoint x: 267, startPoint y: 229, endPoint x: 151, endPoint y: 224, distance: 116.4
click at [144, 224] on html "Agenda Review and approve the agenda for the meeting [DATE]. Meeting to [GEOGRA…" at bounding box center [453, 231] width 618 height 122
drag, startPoint x: 281, startPoint y: 229, endPoint x: 156, endPoint y: 225, distance: 124.9
click at [144, 226] on html "Agenda Review and approve the agenda for the meeting [DATE]. Meeting to [GEOGRA…" at bounding box center [453, 231] width 618 height 122
click at [506, 162] on span "Text color #00359A" at bounding box center [508, 160] width 7 height 11
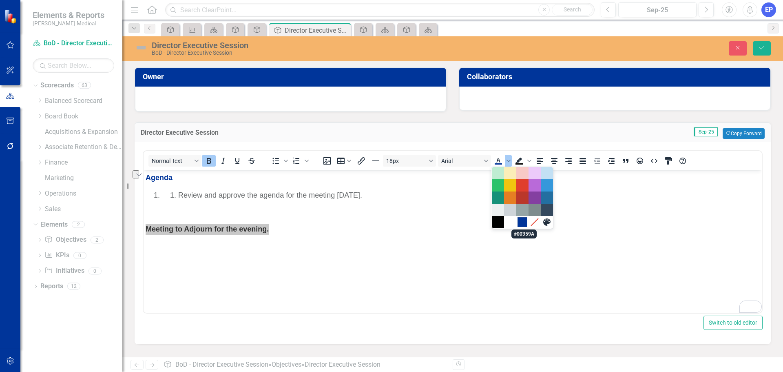
click at [522, 222] on div "#00359A" at bounding box center [523, 222] width 10 height 10
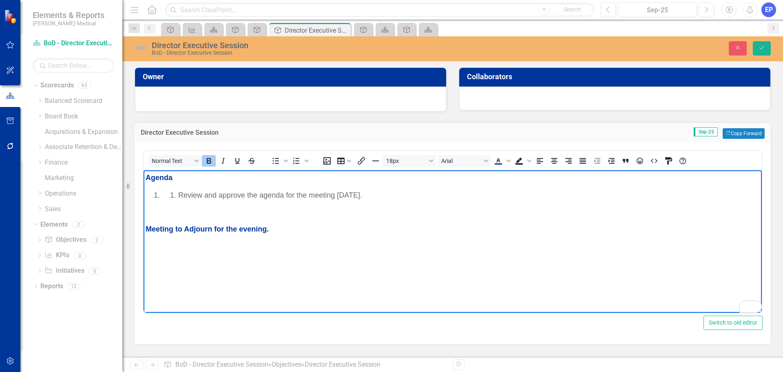
click at [476, 233] on p "Meeting to Adjourn for the evening." at bounding box center [453, 229] width 614 height 11
click at [179, 193] on span "Review and approve the agenda for the meeting [DATE]." at bounding box center [270, 195] width 184 height 8
click at [297, 162] on icon "Numbered list" at bounding box center [297, 161] width 10 height 10
click at [612, 162] on icon "Increase indent" at bounding box center [612, 161] width 10 height 10
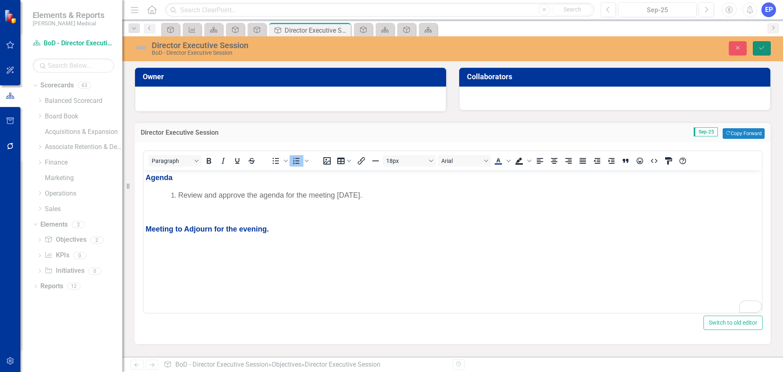
click at [765, 47] on icon "Save" at bounding box center [761, 48] width 7 height 6
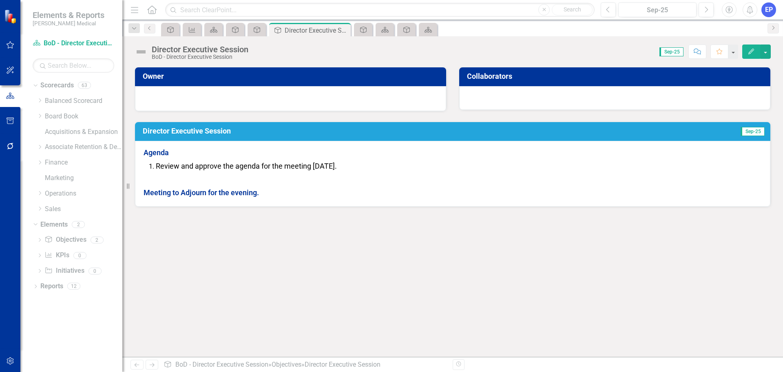
click at [348, 173] on span "Agenda Review and approve the agenda for the meeting [DATE]. Meeting to [GEOGRA…" at bounding box center [453, 172] width 618 height 51
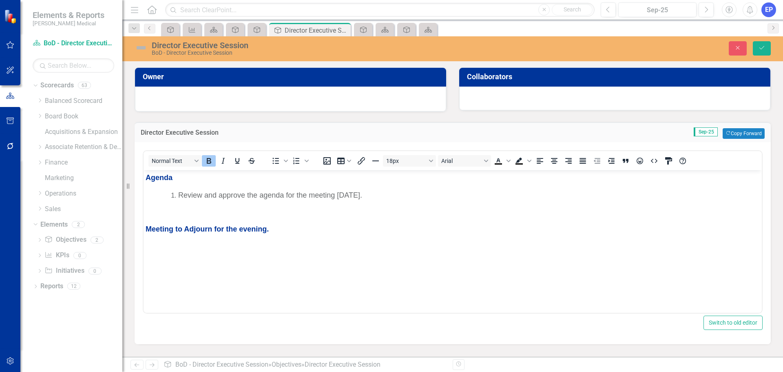
click at [340, 196] on span "Review and approve the agenda for the meeting [DATE]." at bounding box center [270, 195] width 184 height 8
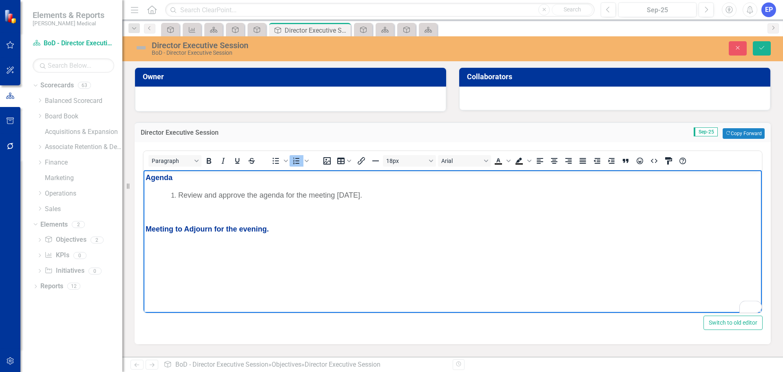
drag, startPoint x: 380, startPoint y: 196, endPoint x: 153, endPoint y: 190, distance: 226.5
click at [153, 190] on ol "Review and approve the agenda for the meeting [DATE]." at bounding box center [453, 195] width 614 height 11
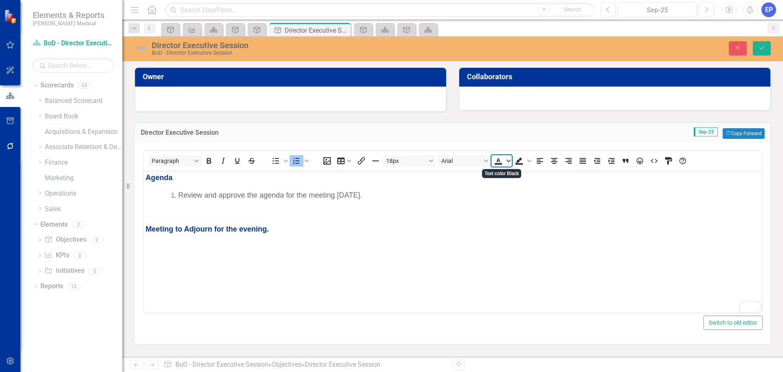
click at [507, 162] on icon "Text color Black" at bounding box center [509, 161] width 4 height 4
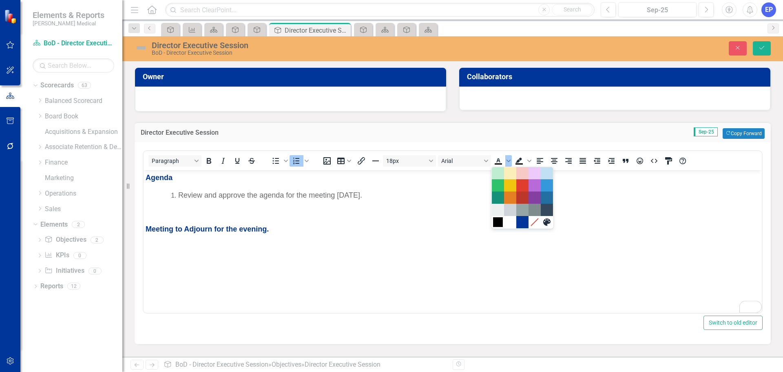
click at [498, 219] on div "Black" at bounding box center [498, 222] width 10 height 10
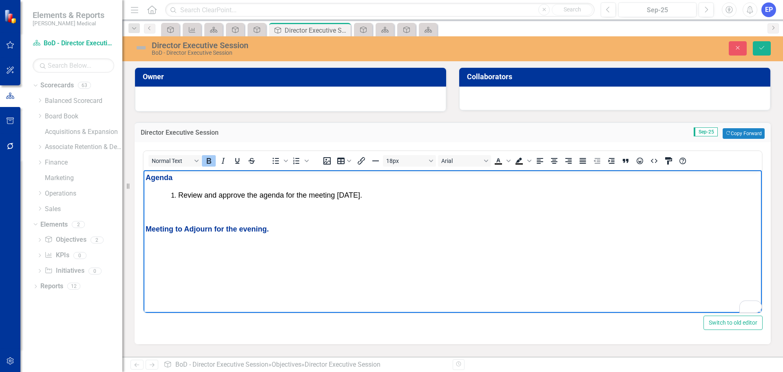
click at [498, 219] on body "Agenda Review and approve the agenda for the meeting [DATE]. Meeting to [GEOGRA…" at bounding box center [453, 231] width 618 height 122
click at [760, 47] on icon "Save" at bounding box center [761, 48] width 7 height 6
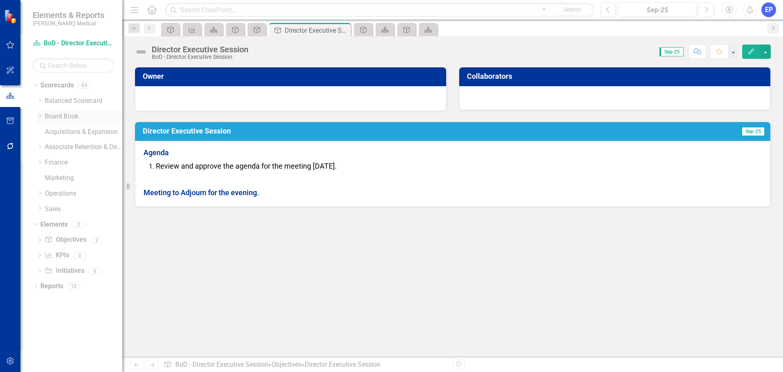
click at [40, 118] on icon "Dropdown" at bounding box center [40, 115] width 6 height 5
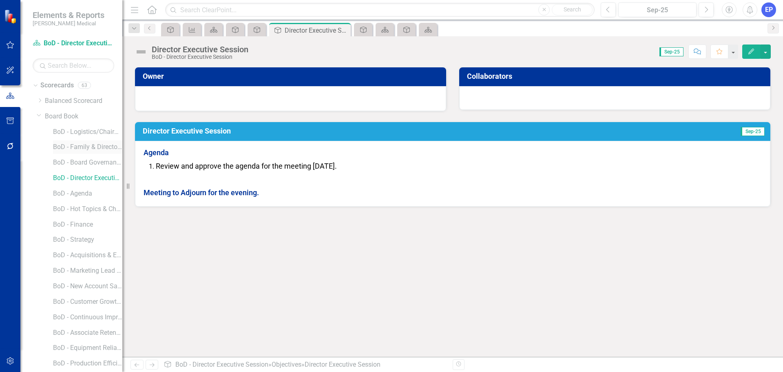
click at [70, 149] on link "BoD - Family & Director Executive Session" at bounding box center [87, 146] width 69 height 9
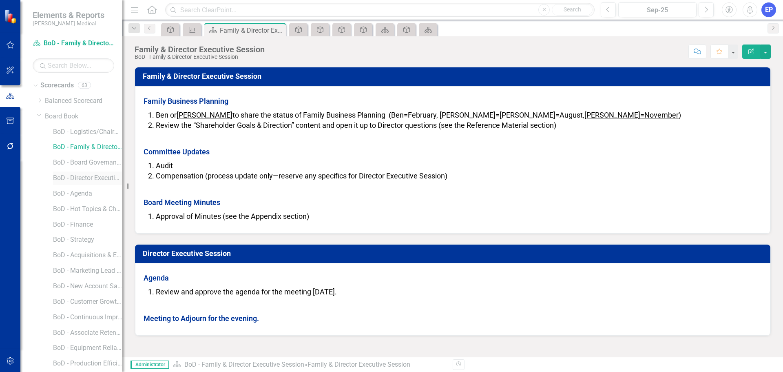
click at [69, 178] on link "BoD - Director Executive Session" at bounding box center [87, 177] width 69 height 9
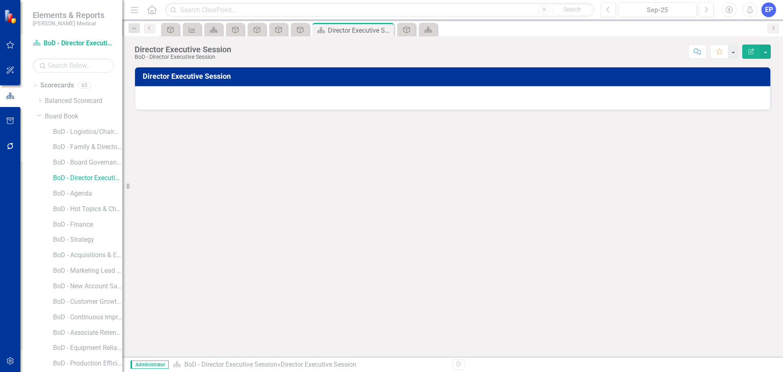
click at [748, 57] on button "Edit Report" at bounding box center [752, 51] width 18 height 14
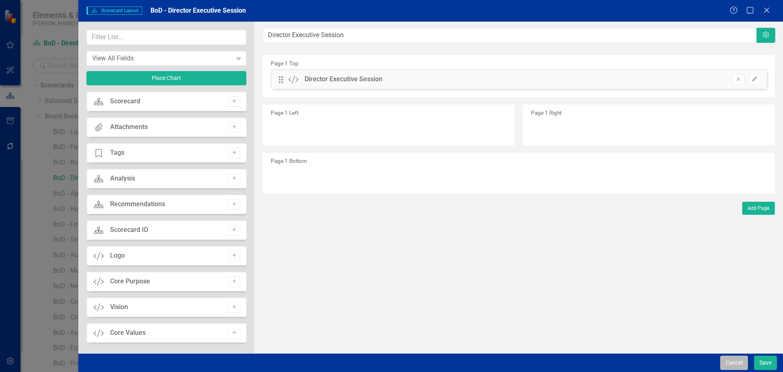
click at [730, 361] on button "Cancel" at bounding box center [734, 362] width 28 height 14
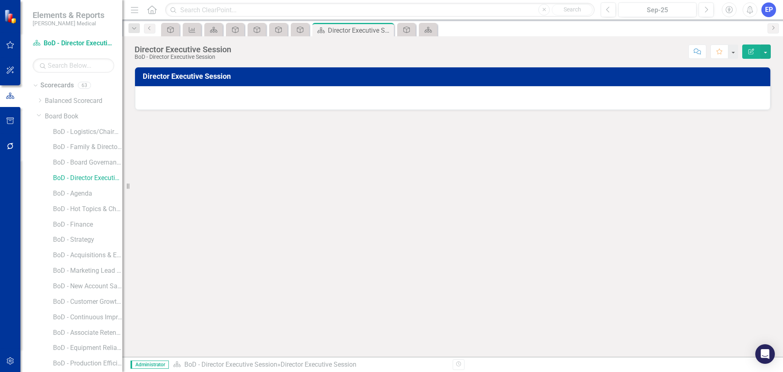
click at [439, 93] on div at bounding box center [453, 98] width 636 height 24
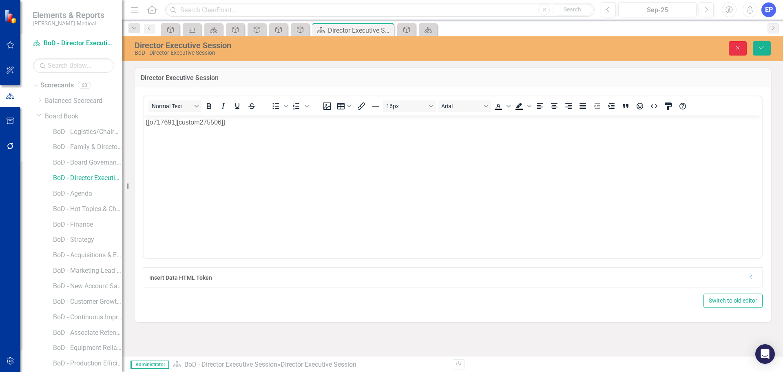
click at [736, 42] on button "Close" at bounding box center [738, 48] width 18 height 14
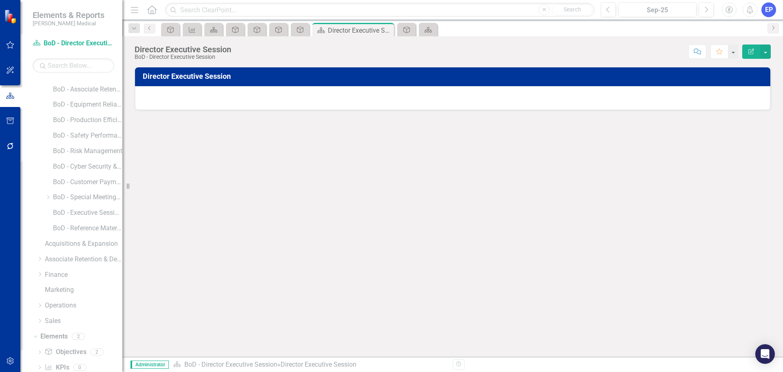
scroll to position [278, 0]
click at [65, 310] on div "Objective Objectives" at bounding box center [65, 316] width 42 height 13
click at [68, 316] on link "Objective Objectives" at bounding box center [65, 316] width 42 height 9
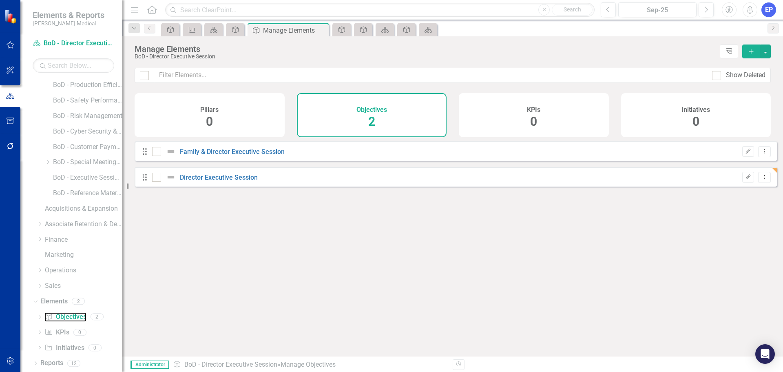
checkbox input "false"
click at [235, 181] on link "Director Executive Session" at bounding box center [219, 177] width 78 height 8
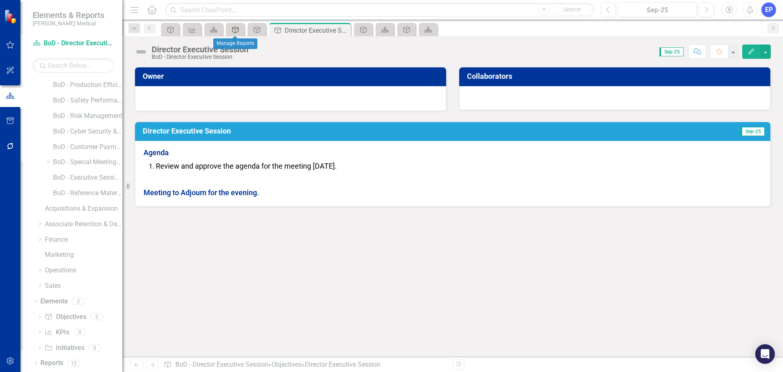
click at [238, 29] on icon "Objective" at bounding box center [235, 30] width 8 height 7
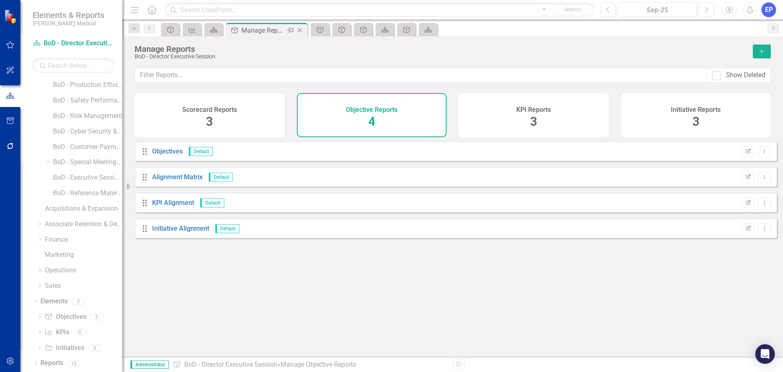
click at [299, 30] on icon "Close" at bounding box center [300, 30] width 8 height 7
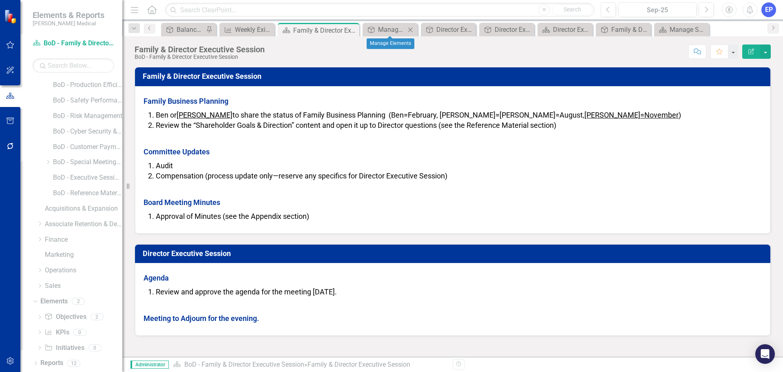
click at [411, 30] on icon "Close" at bounding box center [410, 30] width 8 height 7
click at [430, 29] on icon "Close" at bounding box center [431, 30] width 8 height 7
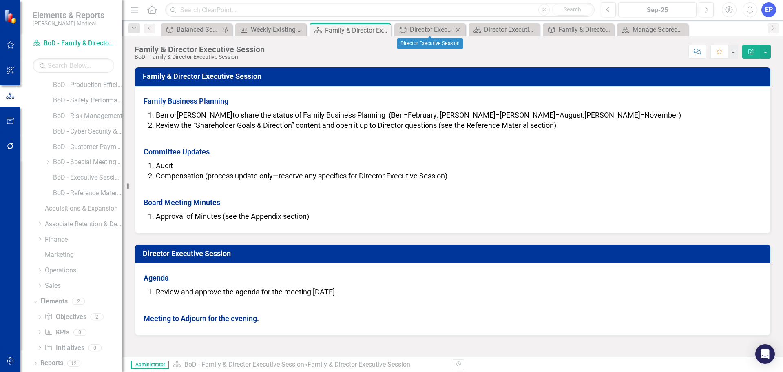
click at [464, 31] on div "Objective Director Executive Session Close" at bounding box center [430, 29] width 71 height 13
click at [461, 30] on icon "Close" at bounding box center [458, 30] width 8 height 7
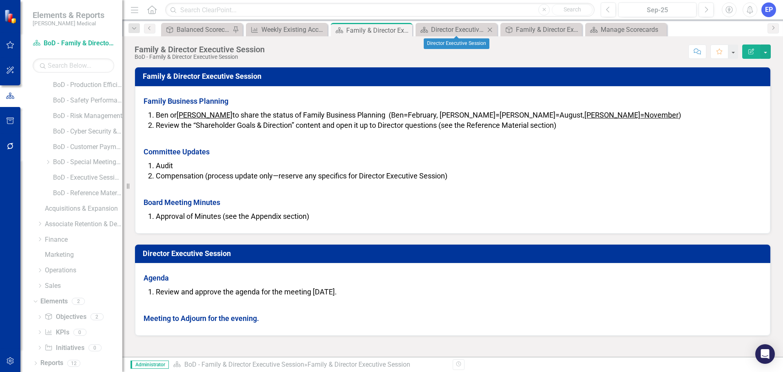
click at [491, 29] on icon "Close" at bounding box center [490, 30] width 8 height 7
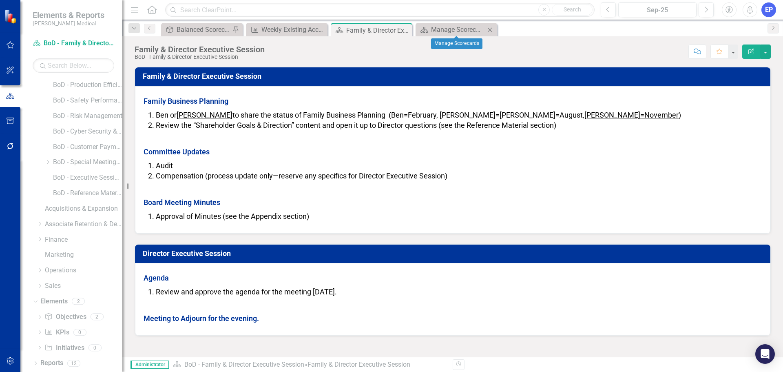
click at [489, 29] on icon "Close" at bounding box center [490, 30] width 8 height 7
click at [323, 28] on icon "Close" at bounding box center [320, 30] width 8 height 7
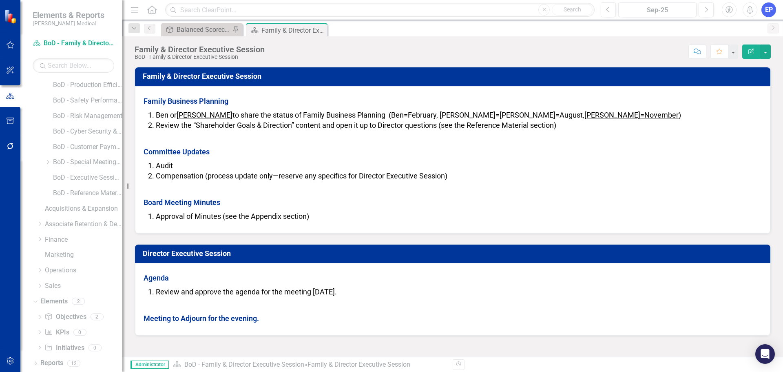
click at [187, 290] on span "Review and approve the agenda for the meeting [DATE]." at bounding box center [246, 291] width 181 height 9
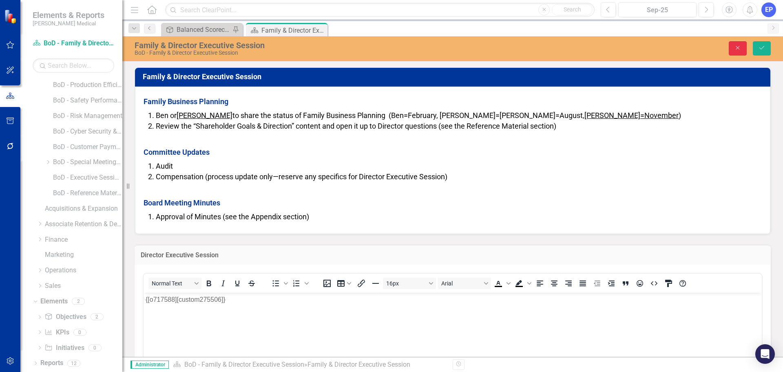
click at [739, 49] on icon "Close" at bounding box center [737, 48] width 7 height 6
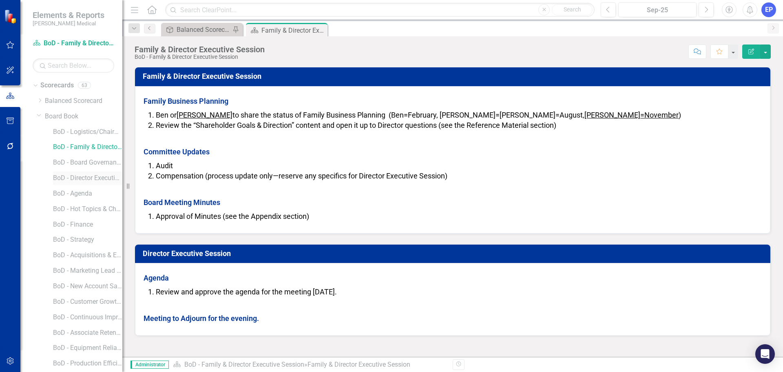
click at [75, 175] on link "BoD - Director Executive Session" at bounding box center [87, 177] width 69 height 9
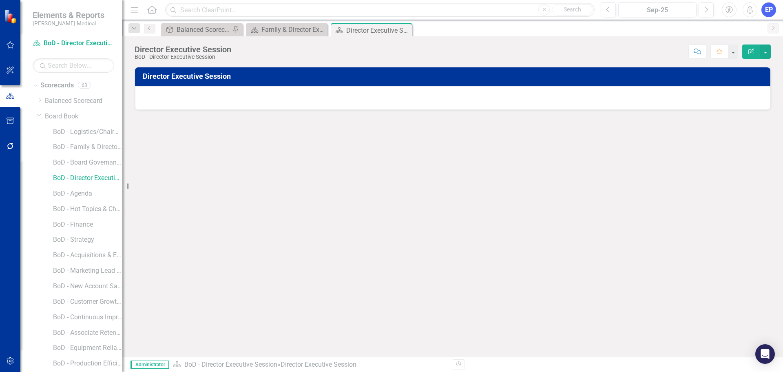
click at [284, 96] on div at bounding box center [453, 98] width 636 height 24
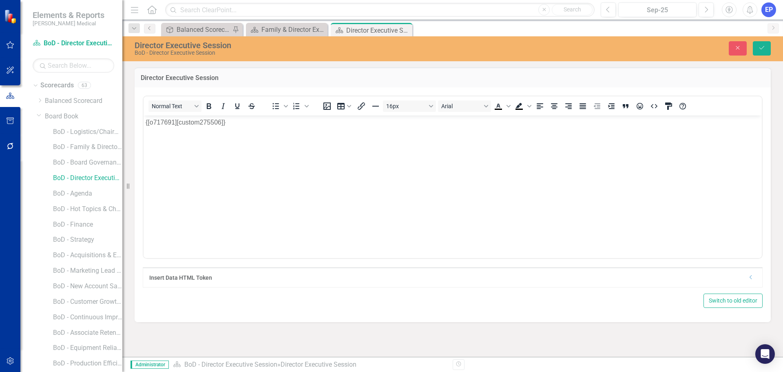
click at [750, 278] on icon "Dropdown" at bounding box center [751, 277] width 6 height 5
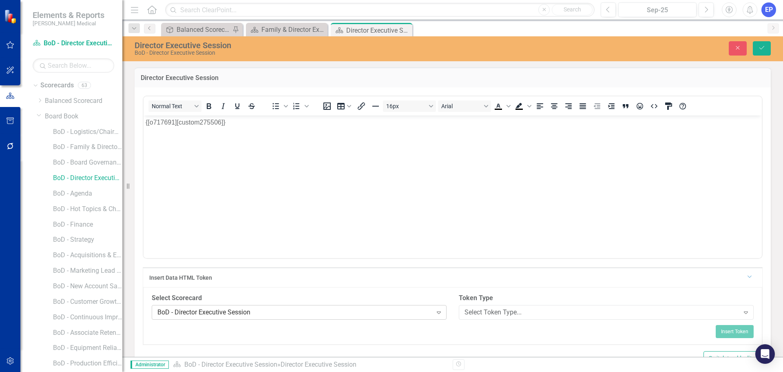
click at [283, 310] on div "BoD - Director Executive Session" at bounding box center [294, 311] width 275 height 9
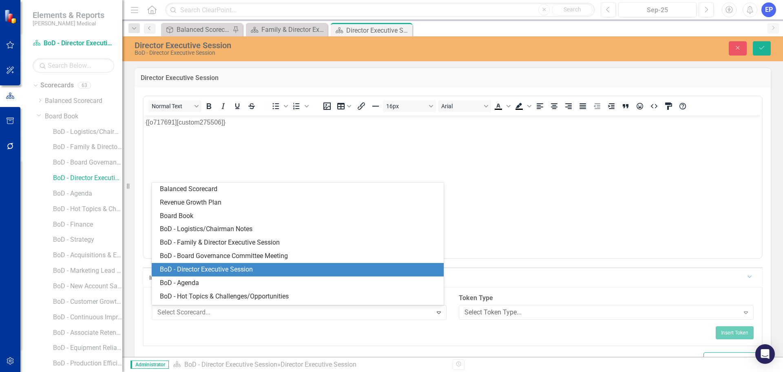
scroll to position [80, 0]
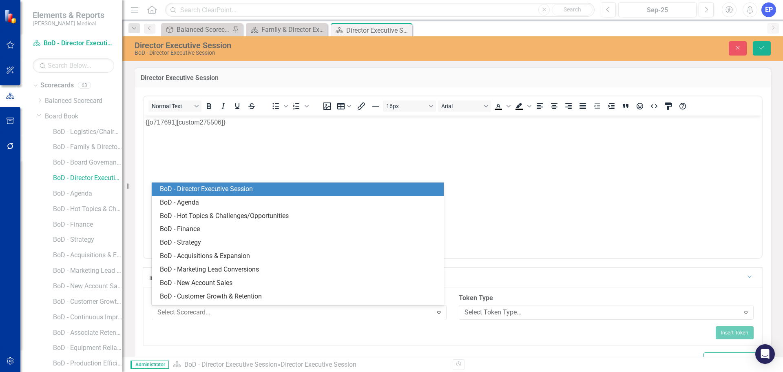
click at [251, 192] on div "BoD - Director Executive Session" at bounding box center [299, 188] width 279 height 9
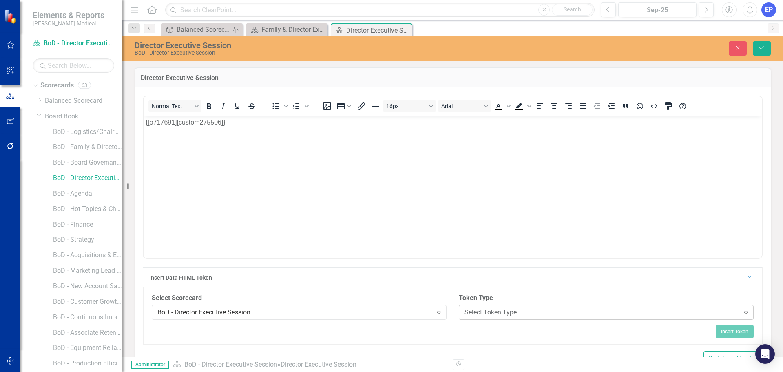
click at [485, 315] on div "Select Token Type..." at bounding box center [602, 311] width 275 height 9
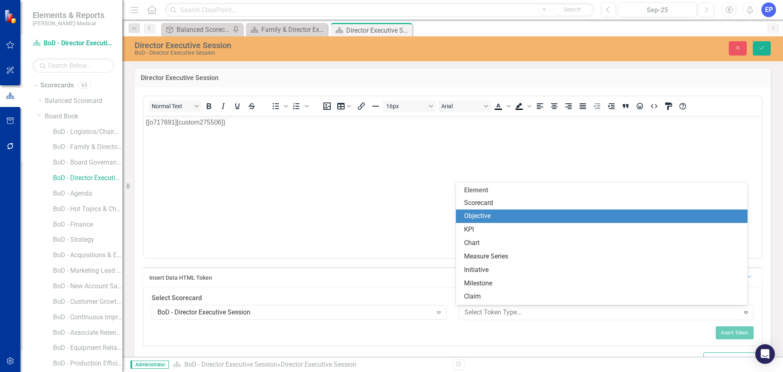
click at [477, 218] on div "Objective" at bounding box center [603, 215] width 279 height 9
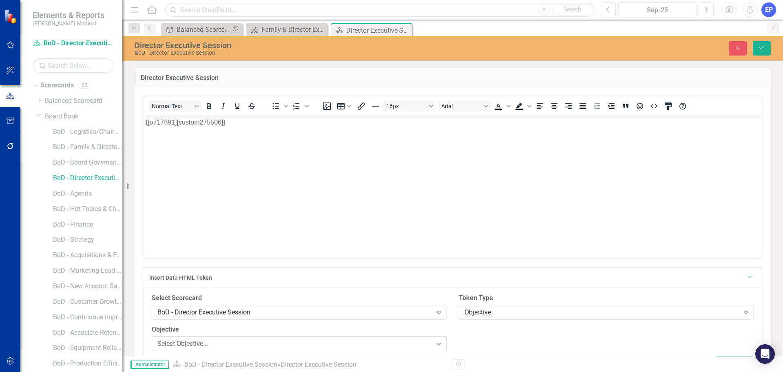
click at [321, 343] on div "Select Objective..." at bounding box center [294, 343] width 275 height 9
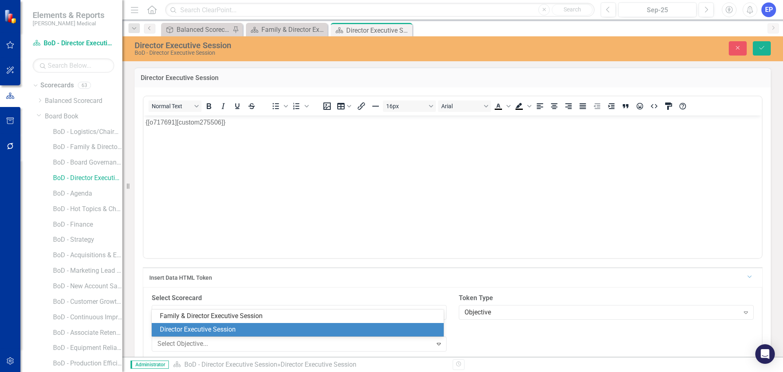
click at [242, 328] on div "Director Executive Session" at bounding box center [299, 329] width 279 height 9
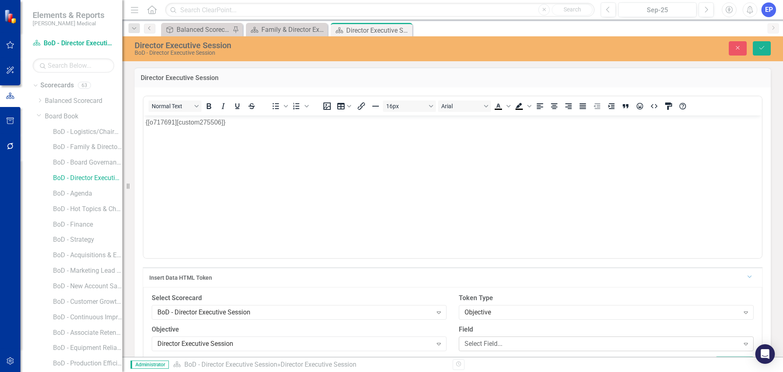
click at [501, 341] on div "Select Field..." at bounding box center [602, 343] width 275 height 9
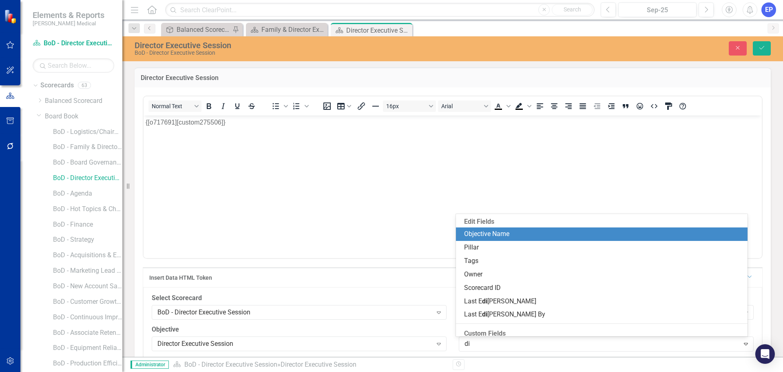
type input "dir"
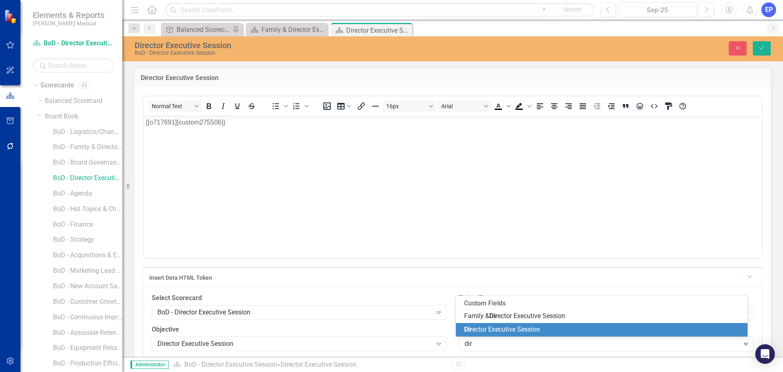
click at [505, 328] on span "Dir ector Executive Session" at bounding box center [502, 329] width 76 height 8
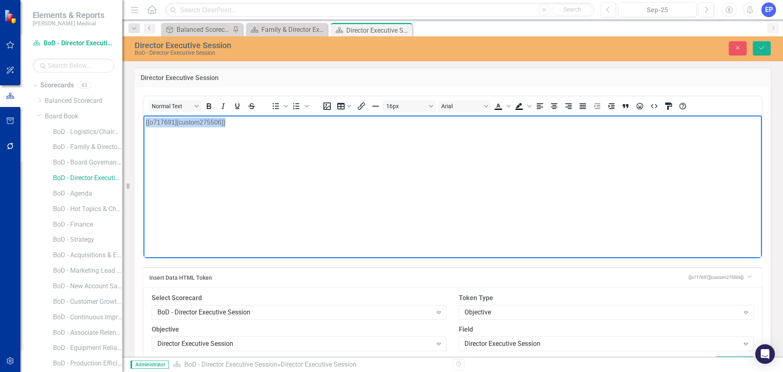
drag, startPoint x: 236, startPoint y: 125, endPoint x: 94, endPoint y: 122, distance: 142.0
click at [144, 122] on html "{[o717691][custom275506]}" at bounding box center [453, 176] width 618 height 122
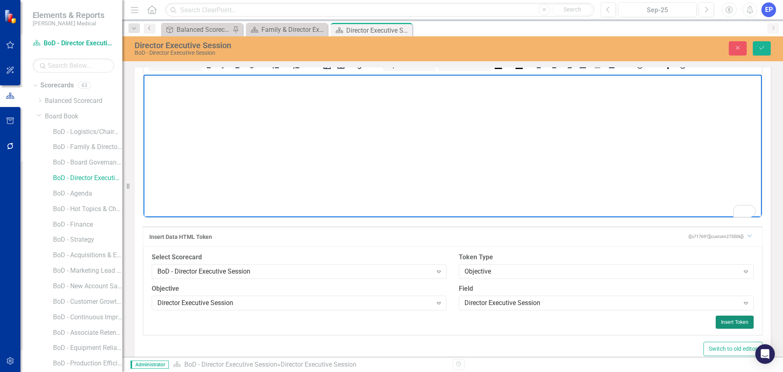
click at [716, 321] on button "Insert Token" at bounding box center [735, 321] width 38 height 13
click at [762, 50] on icon "Save" at bounding box center [761, 48] width 7 height 6
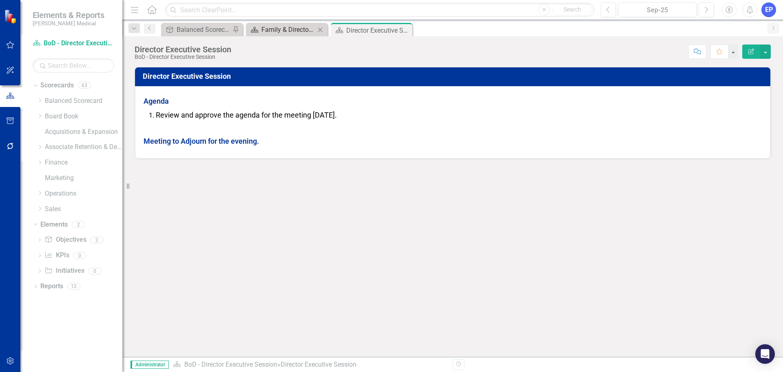
click at [281, 30] on div "Family & Director Executive Session" at bounding box center [289, 29] width 54 height 10
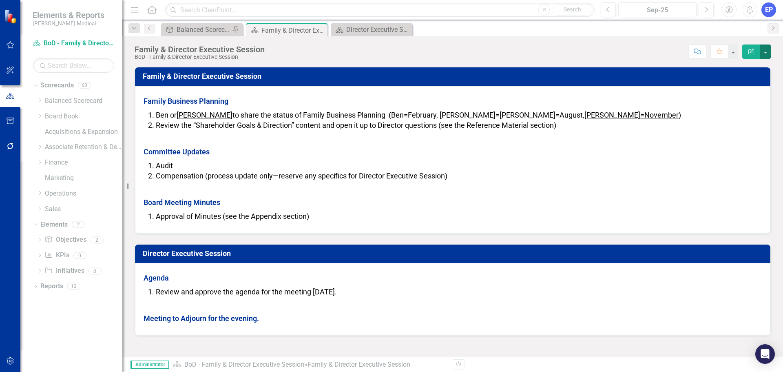
click at [767, 55] on button "button" at bounding box center [765, 51] width 11 height 14
click at [753, 78] on link "Edit Report Edit Layout" at bounding box center [738, 81] width 66 height 15
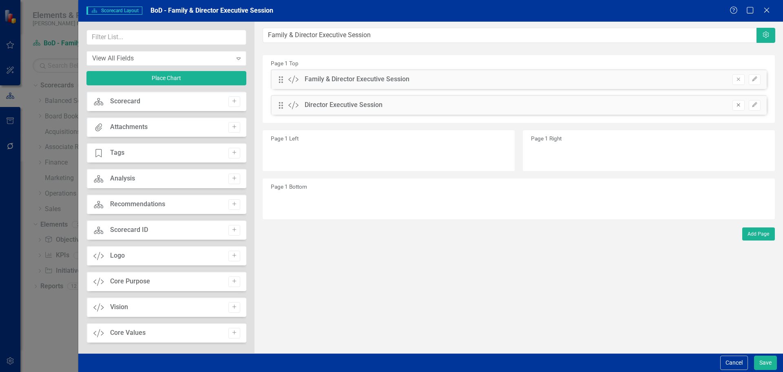
click at [737, 105] on icon "Remove" at bounding box center [739, 104] width 6 height 5
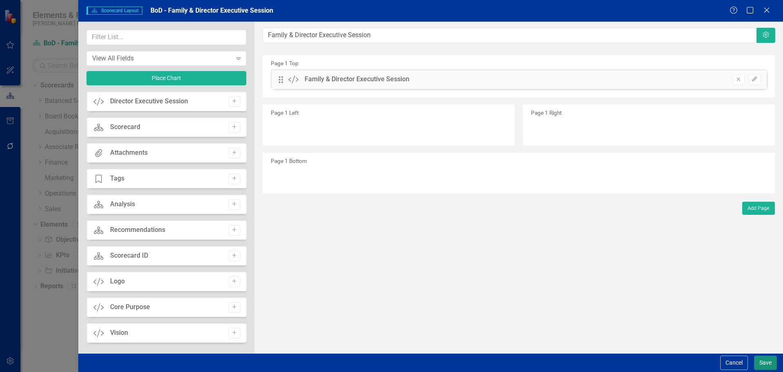
click at [768, 359] on button "Save" at bounding box center [765, 362] width 23 height 14
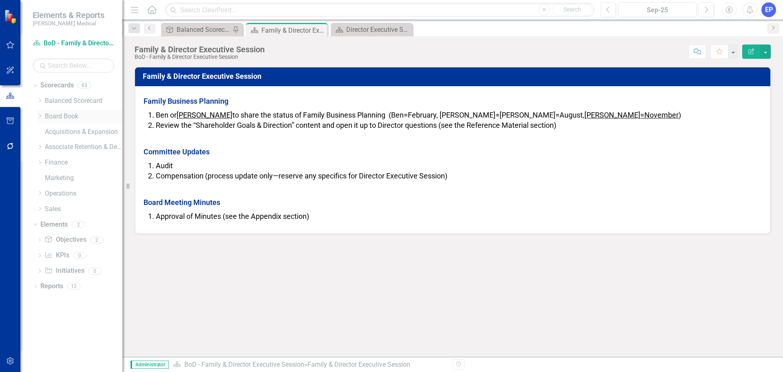
click at [40, 117] on icon at bounding box center [40, 116] width 2 height 4
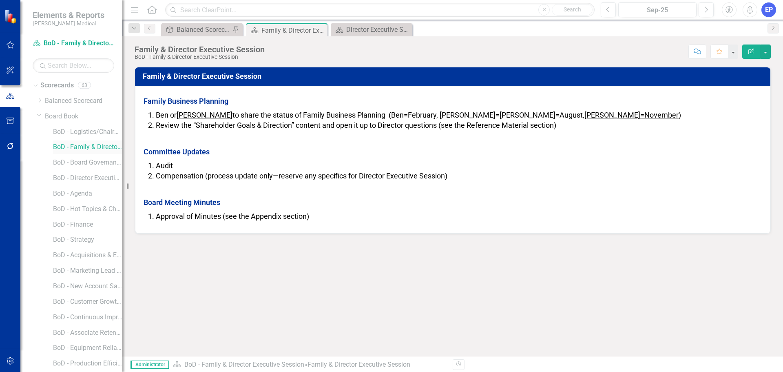
click at [84, 147] on link "BoD - Family & Director Executive Session" at bounding box center [87, 146] width 69 height 9
click at [86, 162] on link "BoD - Board Governance Committee Meeting" at bounding box center [87, 162] width 69 height 9
